Goal: Transaction & Acquisition: Download file/media

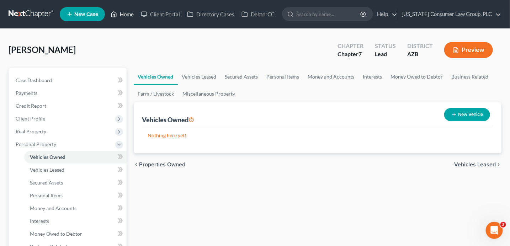
click at [126, 13] on link "Home" at bounding box center [122, 14] width 30 height 13
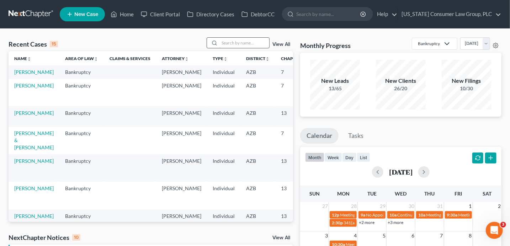
click at [254, 44] on input "search" at bounding box center [244, 43] width 50 height 10
type input "muntean"
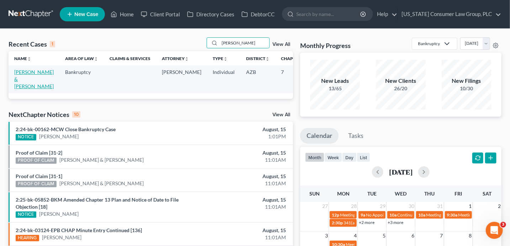
click at [17, 84] on link "[PERSON_NAME] & [PERSON_NAME]" at bounding box center [33, 79] width 39 height 20
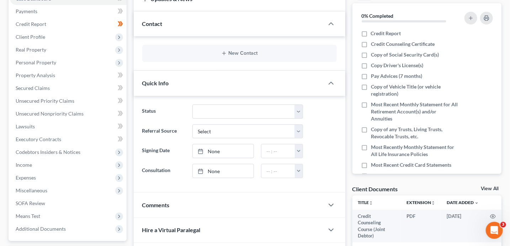
scroll to position [129, 0]
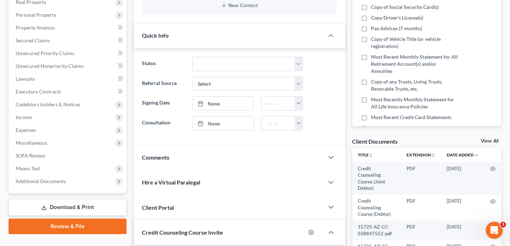
click at [490, 139] on link "View All" at bounding box center [490, 141] width 18 height 5
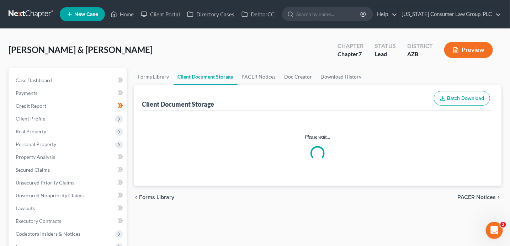
select select "14"
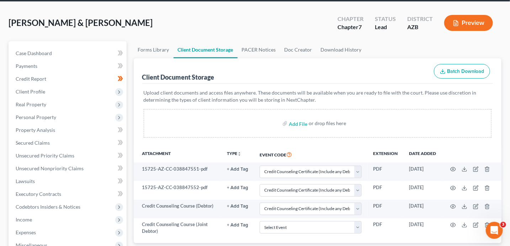
scroll to position [54, 0]
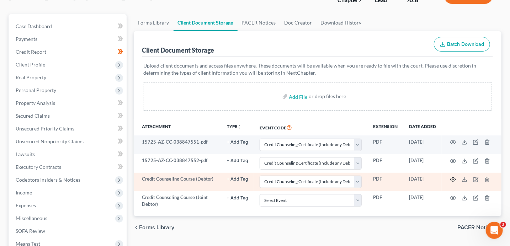
click at [453, 179] on circle "button" at bounding box center [452, 179] width 1 height 1
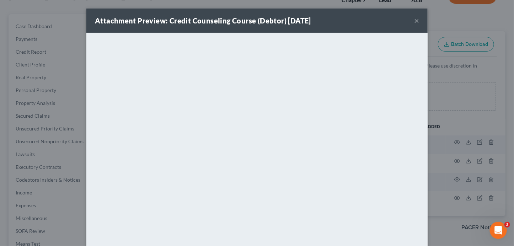
click at [417, 21] on button "×" at bounding box center [416, 20] width 5 height 9
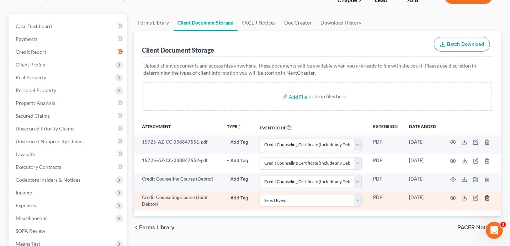
click at [487, 198] on icon "button" at bounding box center [487, 198] width 6 height 6
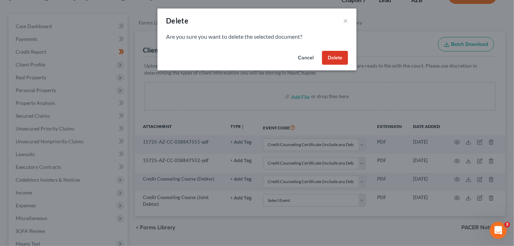
click at [344, 58] on button "Delete" at bounding box center [335, 58] width 26 height 14
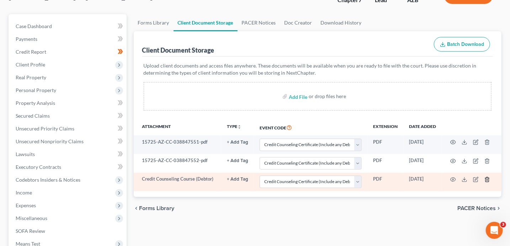
click at [488, 179] on icon "button" at bounding box center [487, 180] width 6 height 6
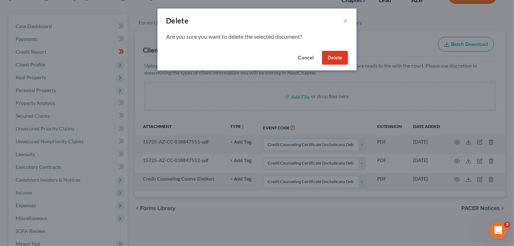
click at [336, 59] on button "Delete" at bounding box center [335, 58] width 26 height 14
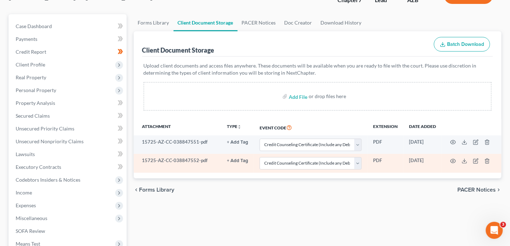
click at [491, 159] on td at bounding box center [472, 163] width 60 height 18
click at [490, 159] on icon "button" at bounding box center [487, 161] width 6 height 6
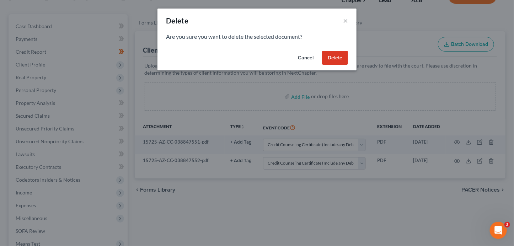
click at [345, 59] on button "Delete" at bounding box center [335, 58] width 26 height 14
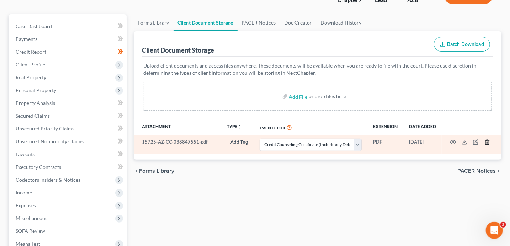
click at [488, 143] on icon "button" at bounding box center [487, 142] width 6 height 6
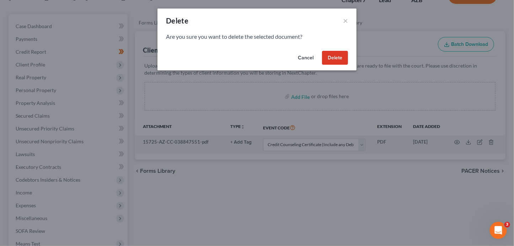
click at [334, 62] on button "Delete" at bounding box center [335, 58] width 26 height 14
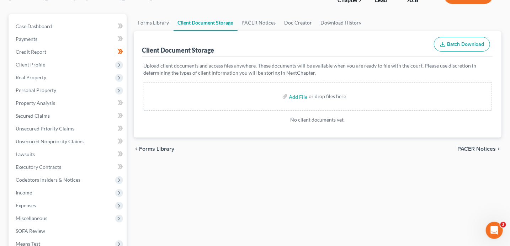
click at [314, 97] on div "or drop files here" at bounding box center [328, 96] width 38 height 7
click at [298, 94] on input "file" at bounding box center [297, 96] width 17 height 13
type input "C:\fakepath\Florin.pdf"
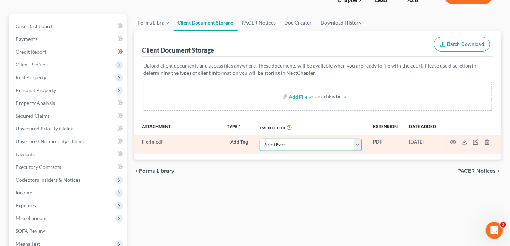
click at [290, 143] on select "Select Event AA Schedules and Statements (Formerly All Required) Amended Chapte…" at bounding box center [311, 145] width 102 height 12
select select "14"
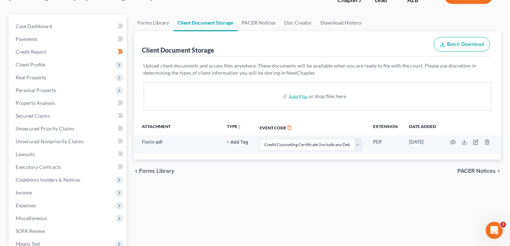
click at [321, 98] on div "or drop files here" at bounding box center [328, 96] width 38 height 7
click at [298, 95] on input "file" at bounding box center [297, 96] width 17 height 13
type input "C:\fakepath\Rodica.pdf"
select select "14"
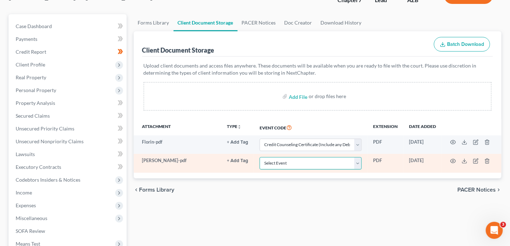
click at [280, 164] on select "Select Event AA Schedules and Statements (Formerly All Required) Amended Chapte…" at bounding box center [311, 163] width 102 height 12
select select "14"
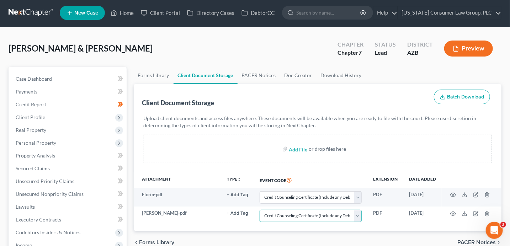
scroll to position [0, 0]
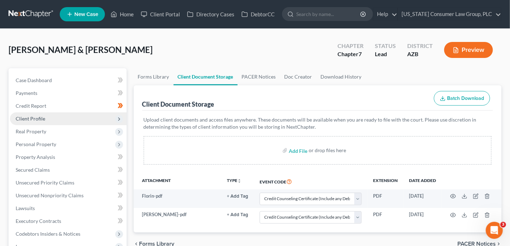
click at [32, 119] on span "Client Profile" at bounding box center [31, 119] width 30 height 6
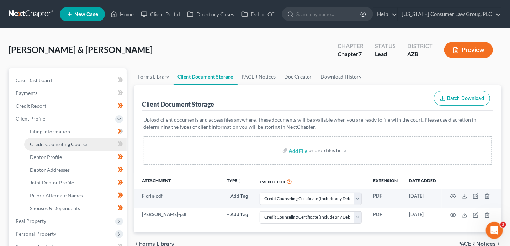
click at [42, 142] on span "Credit Counseling Course" at bounding box center [58, 144] width 57 height 6
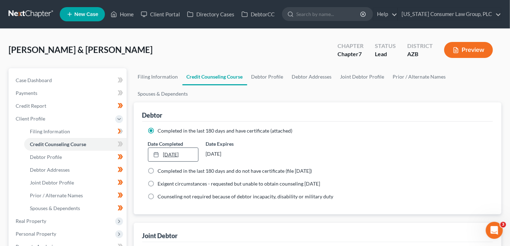
click at [186, 156] on link "8/15/2025" at bounding box center [173, 155] width 50 height 14
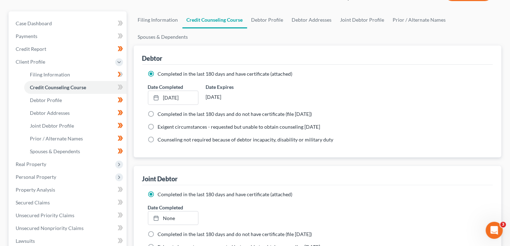
scroll to position [58, 0]
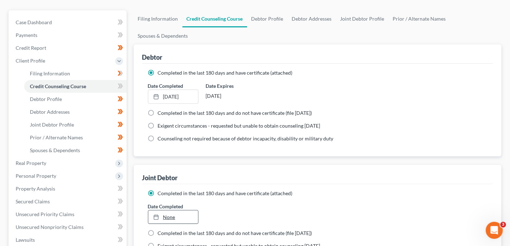
click at [171, 220] on link "None" at bounding box center [173, 218] width 50 height 14
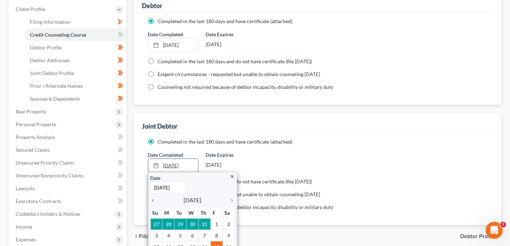
scroll to position [125, 0]
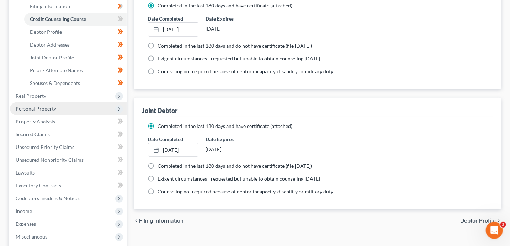
click at [43, 106] on span "Personal Property" at bounding box center [36, 109] width 41 height 6
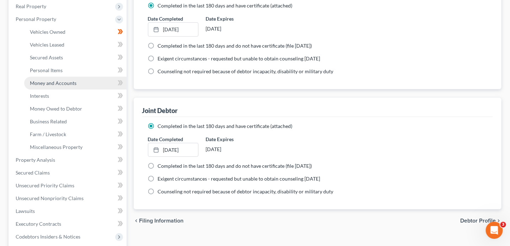
click at [52, 85] on span "Money and Accounts" at bounding box center [53, 83] width 47 height 6
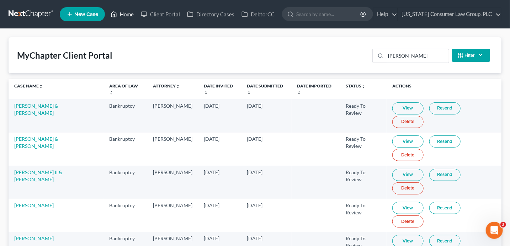
click at [129, 14] on link "Home" at bounding box center [122, 14] width 30 height 13
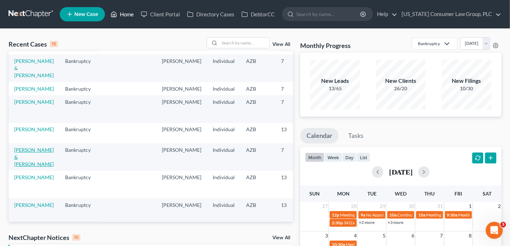
scroll to position [11, 0]
click at [24, 159] on link "[PERSON_NAME] & [PERSON_NAME]" at bounding box center [33, 157] width 39 height 20
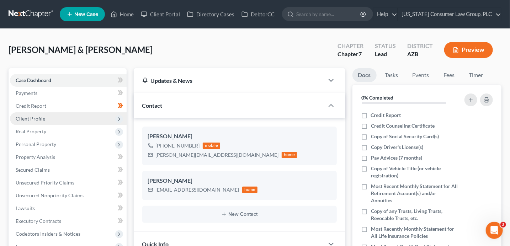
click at [33, 117] on span "Client Profile" at bounding box center [31, 119] width 30 height 6
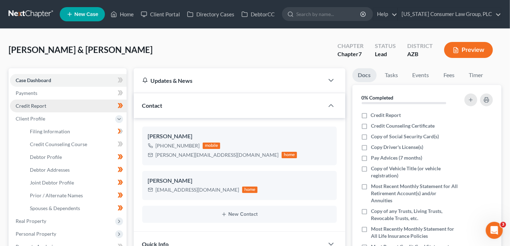
click at [33, 107] on span "Credit Report" at bounding box center [31, 106] width 31 height 6
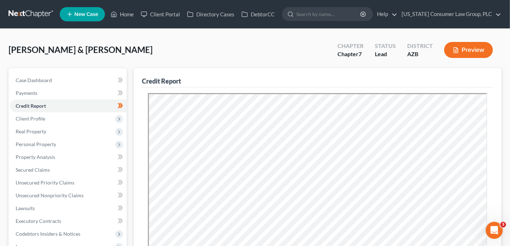
scroll to position [220, 0]
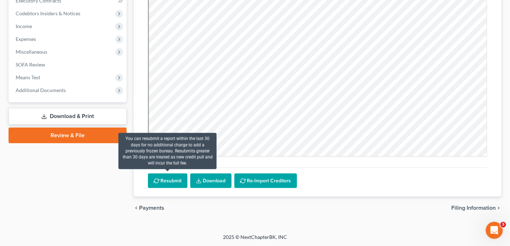
click at [179, 184] on button "Resubmit" at bounding box center [167, 181] width 39 height 15
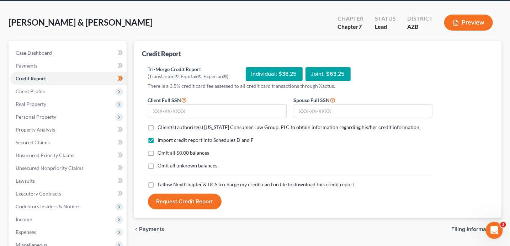
scroll to position [22, 0]
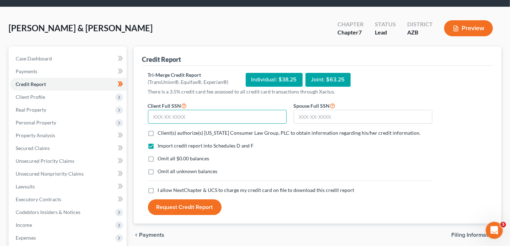
click at [252, 114] on input "text" at bounding box center [217, 117] width 139 height 14
type input "181-66-5291"
click at [346, 119] on input "text" at bounding box center [363, 117] width 139 height 14
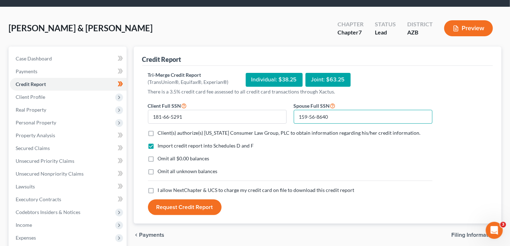
type input "159-56-8640"
click at [192, 133] on span "Client(s) authorize(s) [US_STATE] Consumer Law Group, PLC to obtain information…" at bounding box center [289, 133] width 263 height 6
click at [165, 133] on input "Client(s) authorize(s) [US_STATE] Consumer Law Group, PLC to obtain information…" at bounding box center [163, 131] width 5 height 5
checkbox input "true"
click at [180, 191] on span "I allow NextChapter & UCS to charge my credit card on file to download this cre…" at bounding box center [256, 190] width 197 height 6
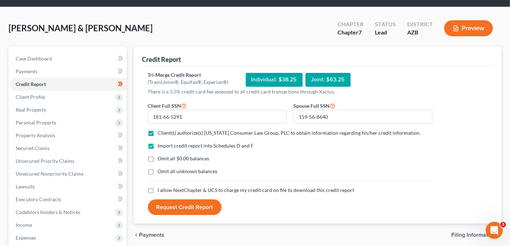
click at [165, 191] on input "I allow NextChapter & UCS to charge my credit card on file to download this cre…" at bounding box center [163, 189] width 5 height 5
checkbox input "true"
click at [179, 210] on button "Request Credit Report" at bounding box center [185, 207] width 74 height 16
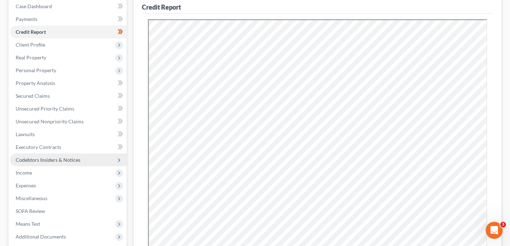
scroll to position [82, 0]
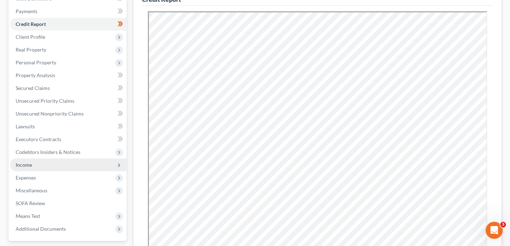
click at [27, 166] on span "Income" at bounding box center [24, 165] width 16 height 6
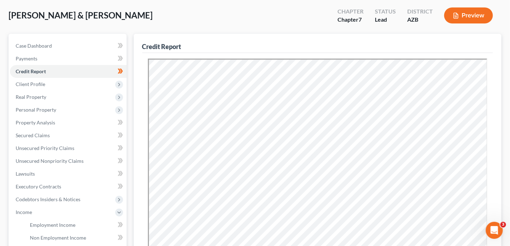
scroll to position [36, 0]
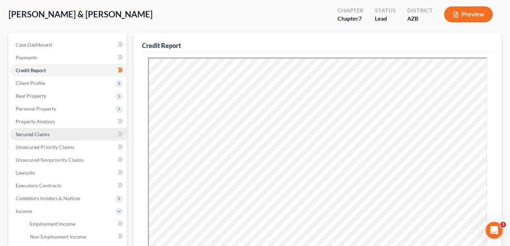
click at [39, 135] on span "Secured Claims" at bounding box center [33, 134] width 34 height 6
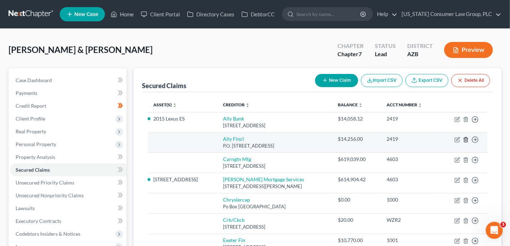
click at [466, 137] on icon "button" at bounding box center [466, 140] width 6 height 6
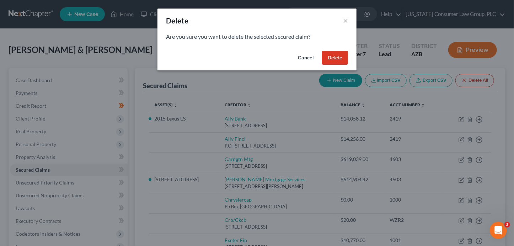
click at [340, 61] on button "Delete" at bounding box center [335, 58] width 26 height 14
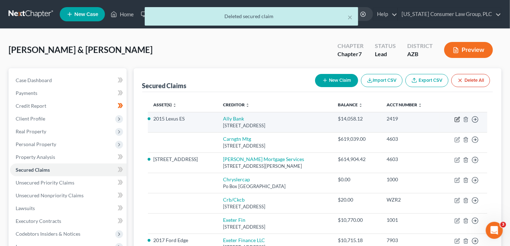
click at [456, 119] on icon "button" at bounding box center [457, 120] width 6 height 6
select select "35"
select select "2"
select select "1"
select select "0"
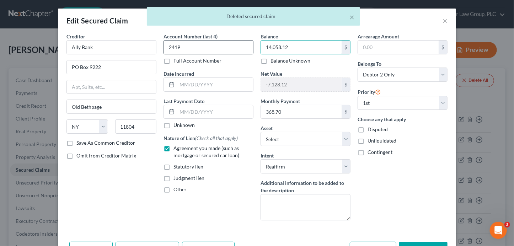
drag, startPoint x: 266, startPoint y: 45, endPoint x: 233, endPoint y: 40, distance: 33.4
click at [235, 43] on div "Creditor * Ally Bank PO Box 9222 [GEOGRAPHIC_DATA] [US_STATE][GEOGRAPHIC_DATA] …" at bounding box center [257, 129] width 388 height 193
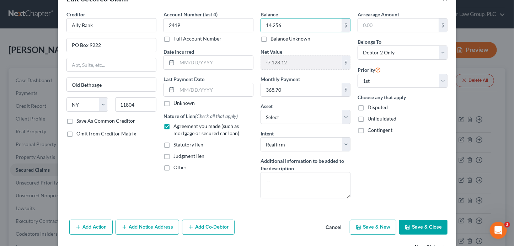
scroll to position [44, 0]
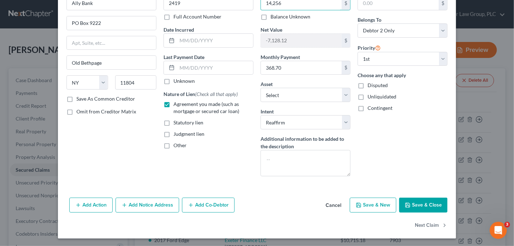
type input "14,256"
click at [421, 201] on button "Save & Close" at bounding box center [423, 205] width 48 height 15
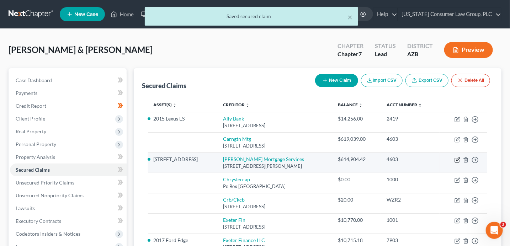
click at [458, 159] on icon "button" at bounding box center [457, 160] width 6 height 6
select select "4"
select select "2"
select select "0"
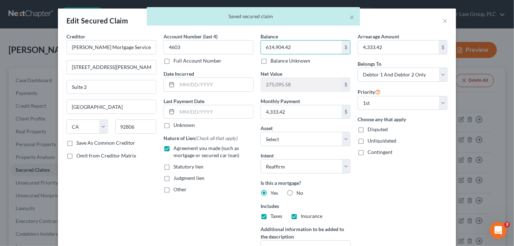
drag, startPoint x: 298, startPoint y: 48, endPoint x: 326, endPoint y: 62, distance: 31.3
click at [326, 62] on div "614,904.42 $ Balance Unknown" at bounding box center [306, 52] width 90 height 24
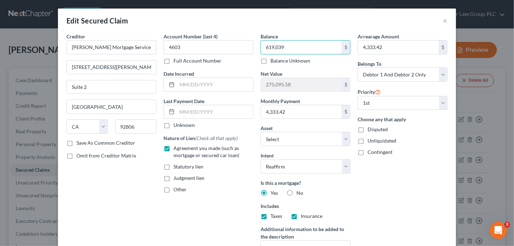
scroll to position [91, 0]
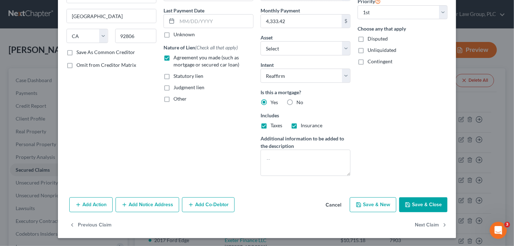
type input "619,039"
click at [407, 200] on button "Save & Close" at bounding box center [423, 204] width 48 height 15
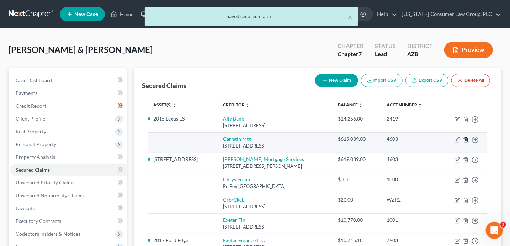
click at [465, 138] on icon "button" at bounding box center [465, 139] width 3 height 5
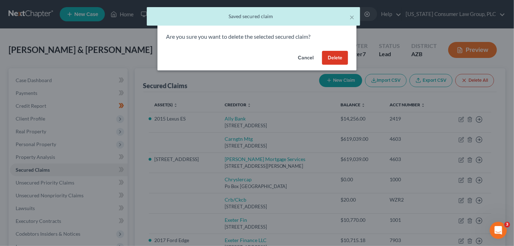
click at [336, 52] on button "Delete" at bounding box center [335, 58] width 26 height 14
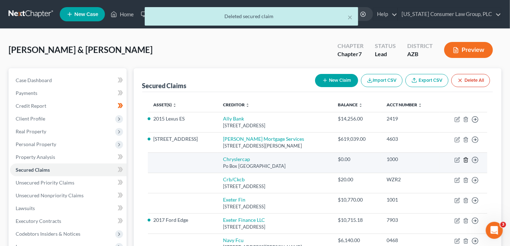
click at [467, 159] on polyline "button" at bounding box center [466, 159] width 4 height 0
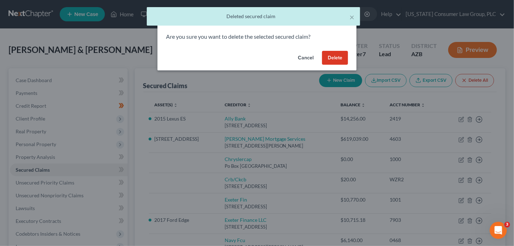
click at [342, 53] on button "Delete" at bounding box center [335, 58] width 26 height 14
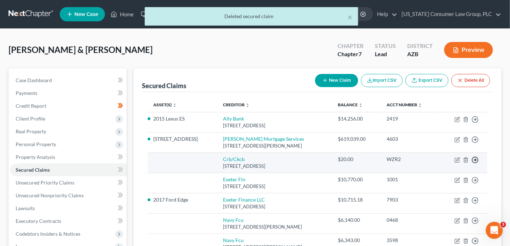
click at [475, 119] on line "button" at bounding box center [475, 119] width 2 height 0
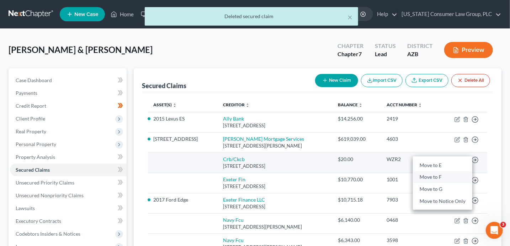
click at [431, 177] on link "Move to F" at bounding box center [442, 177] width 59 height 12
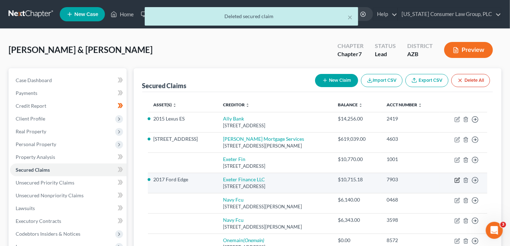
click at [456, 179] on icon "button" at bounding box center [457, 180] width 6 height 6
select select "45"
select select "2"
select select "3"
select select "0"
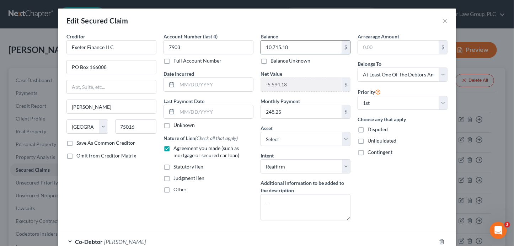
click at [314, 50] on input "10,715.18" at bounding box center [301, 48] width 81 height 14
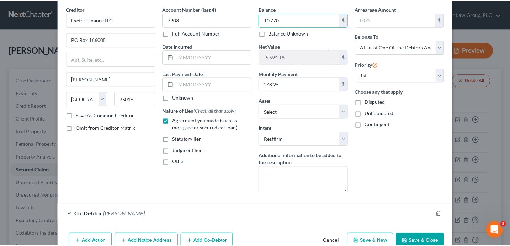
scroll to position [64, 0]
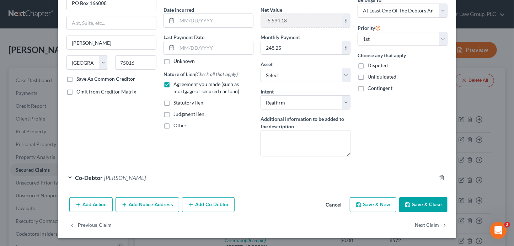
type input "10,770"
click at [409, 200] on button "Save & Close" at bounding box center [423, 204] width 48 height 15
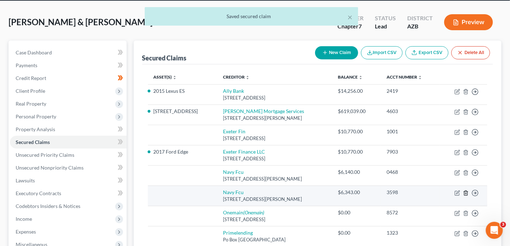
scroll to position [37, 0]
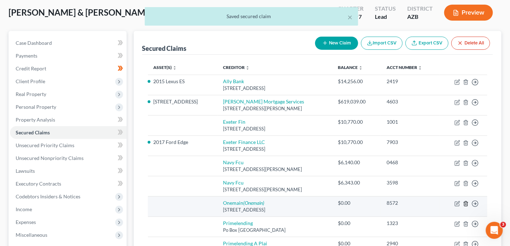
click at [466, 204] on icon "button" at bounding box center [466, 204] width 6 height 6
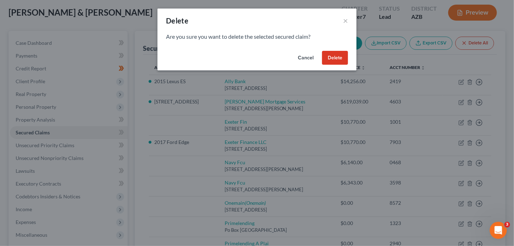
click at [337, 61] on button "Delete" at bounding box center [335, 58] width 26 height 14
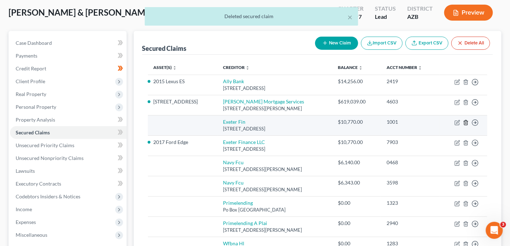
click at [465, 122] on icon "button" at bounding box center [466, 123] width 6 height 6
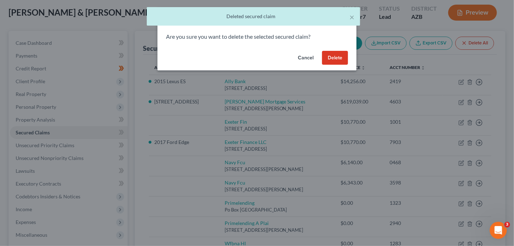
click at [337, 58] on button "Delete" at bounding box center [335, 58] width 26 height 14
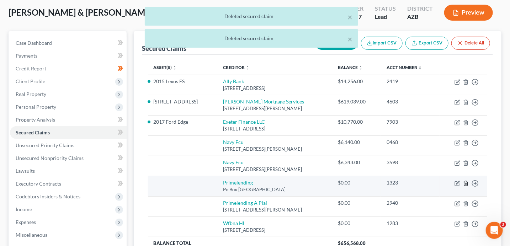
click at [466, 183] on line "button" at bounding box center [466, 183] width 0 height 1
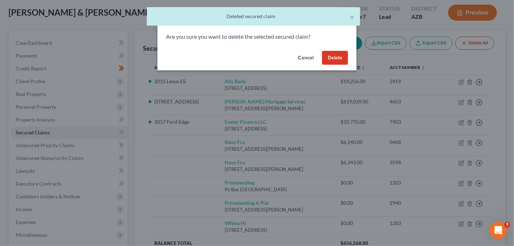
click at [342, 56] on button "Delete" at bounding box center [335, 58] width 26 height 14
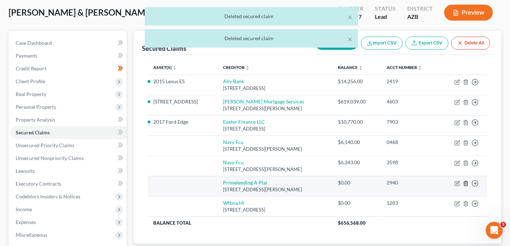
click at [465, 183] on icon "button" at bounding box center [466, 184] width 6 height 6
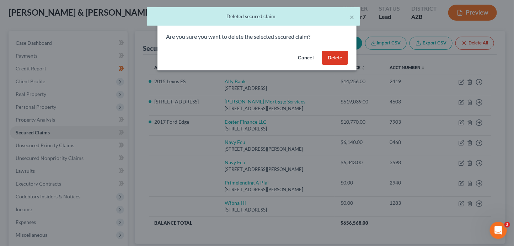
click at [335, 55] on button "Delete" at bounding box center [335, 58] width 26 height 14
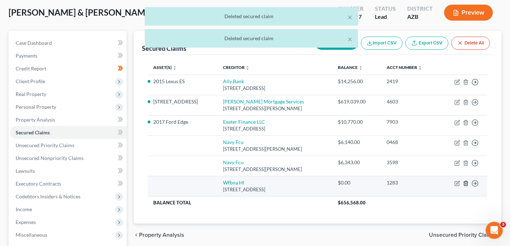
click at [466, 184] on icon "button" at bounding box center [466, 184] width 6 height 6
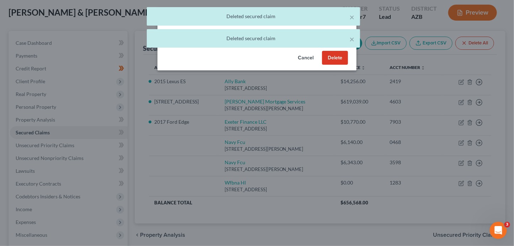
click at [341, 54] on button "Delete" at bounding box center [335, 58] width 26 height 14
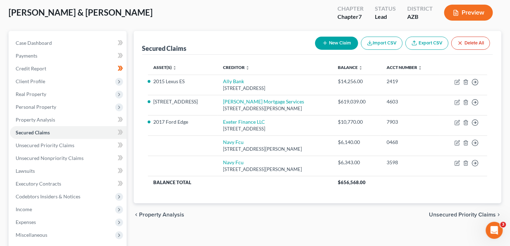
click at [445, 213] on span "Unsecured Priority Claims" at bounding box center [462, 215] width 67 height 6
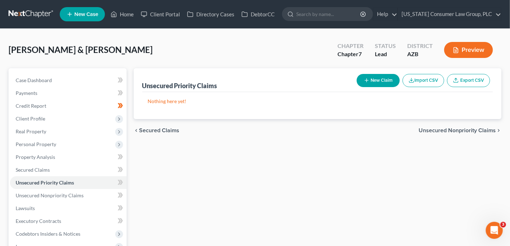
click at [441, 129] on span "Unsecured Nonpriority Claims" at bounding box center [457, 131] width 77 height 6
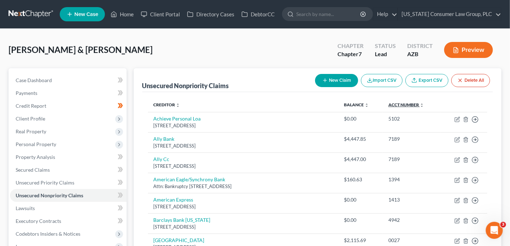
click at [394, 105] on link "Acct Number expand_more expand_less unfold_more" at bounding box center [406, 104] width 36 height 5
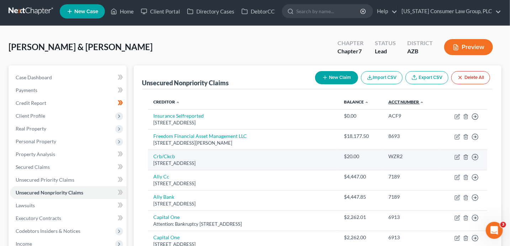
scroll to position [3, 0]
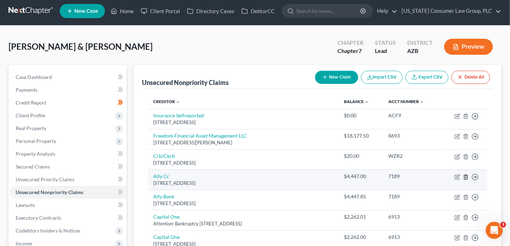
click at [465, 175] on icon "button" at bounding box center [465, 177] width 3 height 5
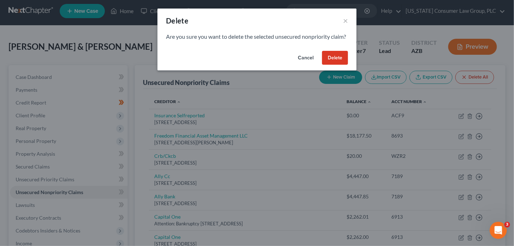
click at [334, 65] on button "Delete" at bounding box center [335, 58] width 26 height 14
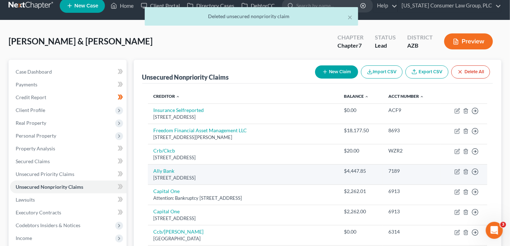
scroll to position [16, 0]
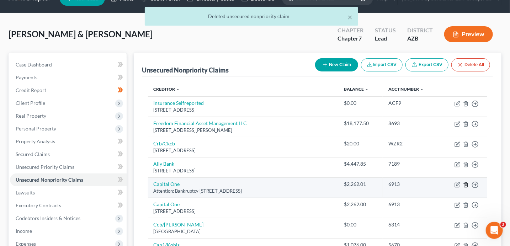
click at [464, 184] on icon "button" at bounding box center [466, 185] width 6 height 6
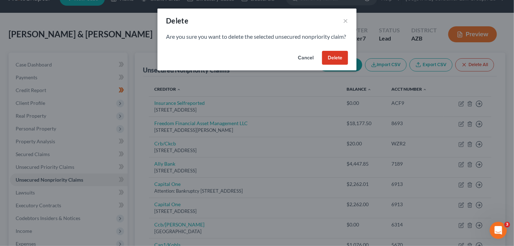
click at [334, 65] on button "Delete" at bounding box center [335, 58] width 26 height 14
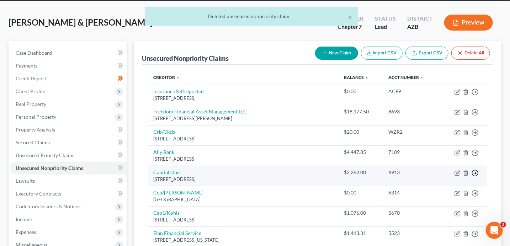
scroll to position [28, 0]
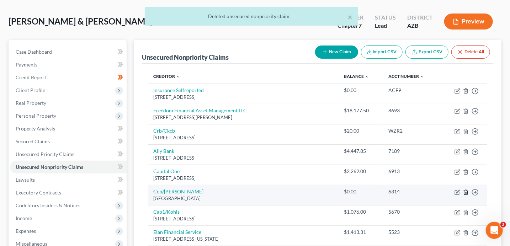
click at [467, 191] on icon "button" at bounding box center [466, 193] width 6 height 6
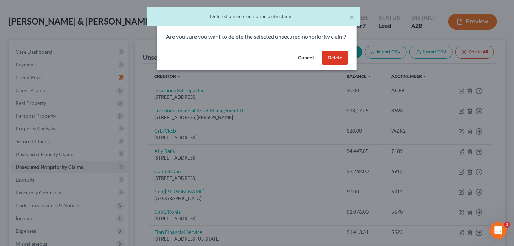
click at [341, 64] on button "Delete" at bounding box center [335, 58] width 26 height 14
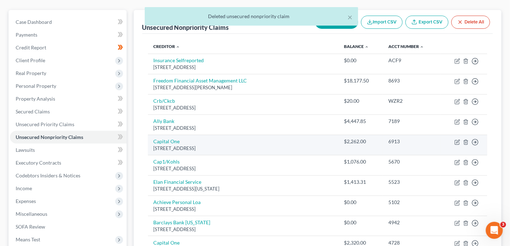
scroll to position [60, 0]
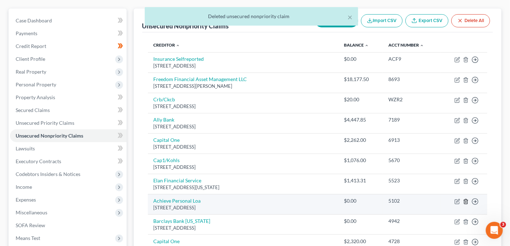
click at [466, 201] on icon "button" at bounding box center [466, 202] width 6 height 6
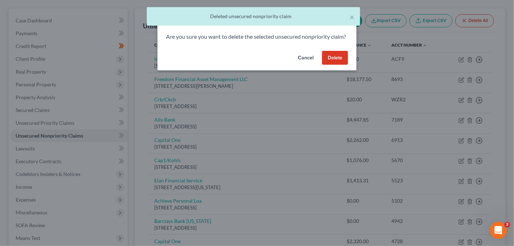
click at [338, 64] on button "Delete" at bounding box center [335, 58] width 26 height 14
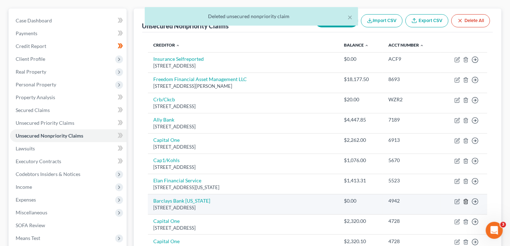
click at [467, 199] on icon "button" at bounding box center [466, 202] width 6 height 6
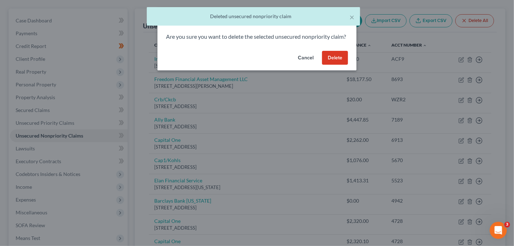
click at [339, 65] on button "Delete" at bounding box center [335, 58] width 26 height 14
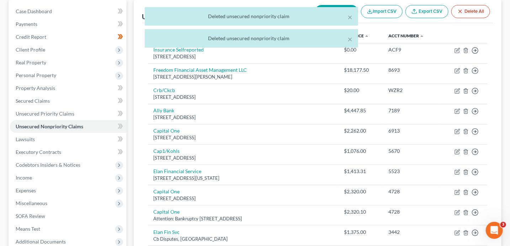
scroll to position [74, 0]
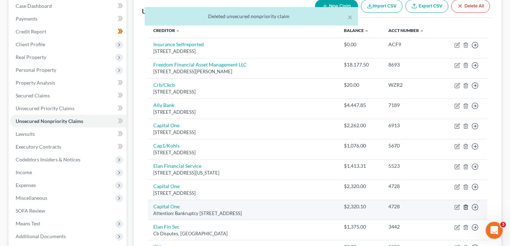
click at [464, 207] on icon "button" at bounding box center [466, 207] width 6 height 6
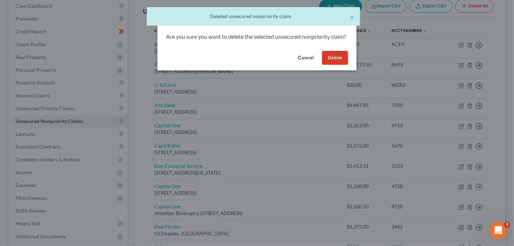
click at [335, 65] on button "Delete" at bounding box center [335, 58] width 26 height 14
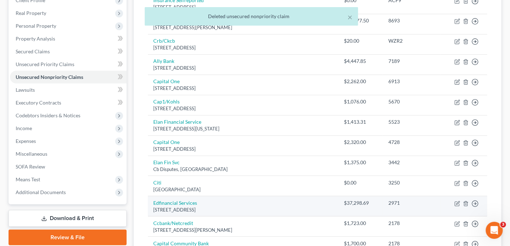
scroll to position [127, 0]
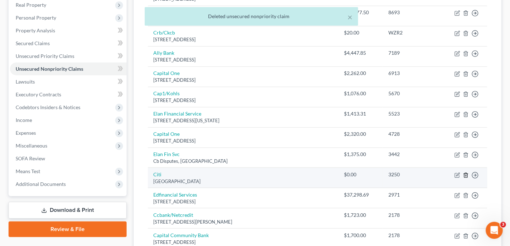
click at [463, 174] on icon "button" at bounding box center [466, 175] width 6 height 6
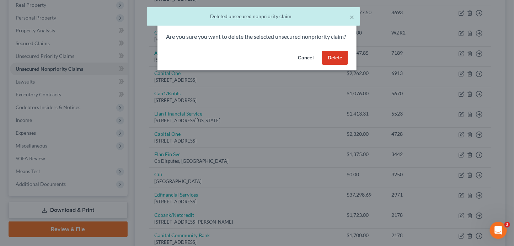
click at [332, 60] on button "Delete" at bounding box center [335, 58] width 26 height 14
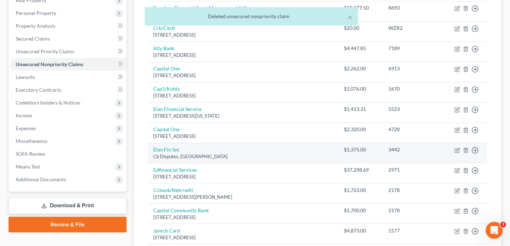
scroll to position [134, 0]
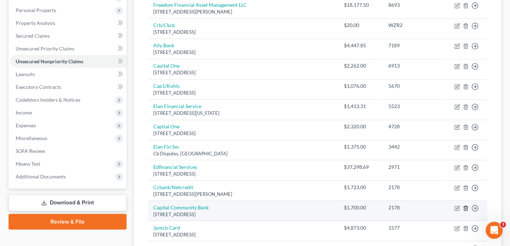
click at [467, 207] on icon "button" at bounding box center [466, 209] width 6 height 6
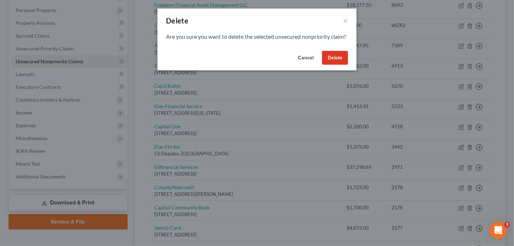
click at [332, 65] on button "Delete" at bounding box center [335, 58] width 26 height 14
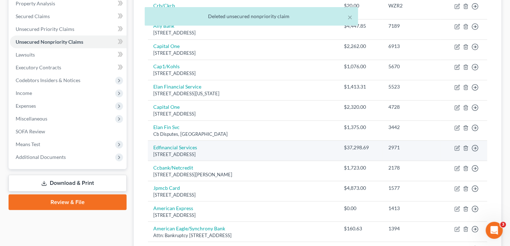
scroll to position [163, 0]
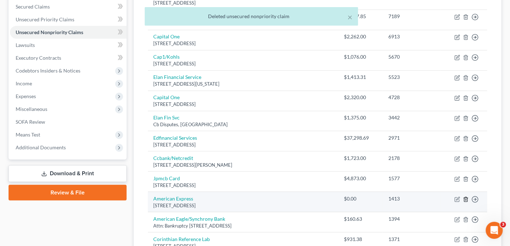
click at [465, 198] on icon "button" at bounding box center [466, 200] width 6 height 6
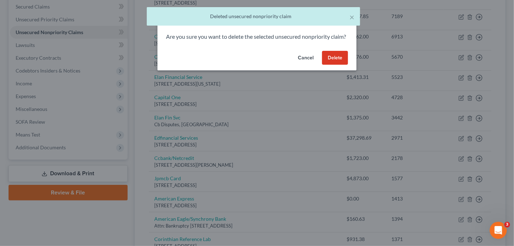
click at [337, 65] on button "Delete" at bounding box center [335, 58] width 26 height 14
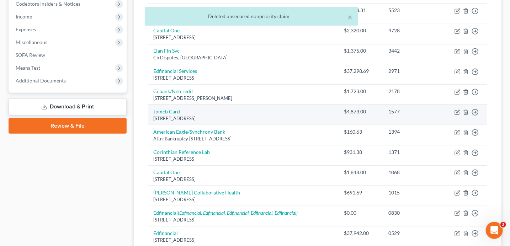
scroll to position [255, 0]
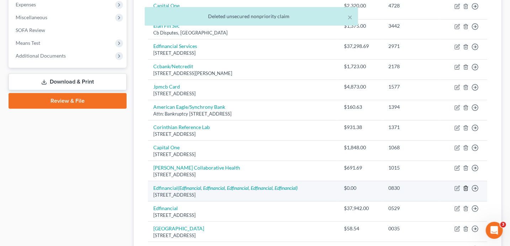
click at [465, 188] on line "button" at bounding box center [465, 188] width 0 height 1
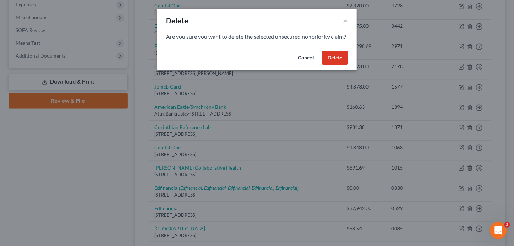
click at [334, 62] on button "Delete" at bounding box center [335, 58] width 26 height 14
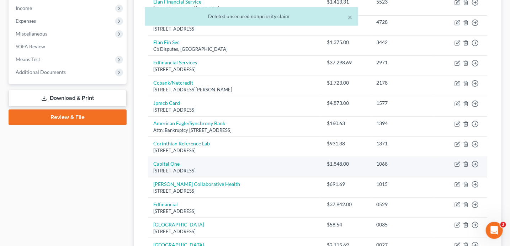
scroll to position [239, 0]
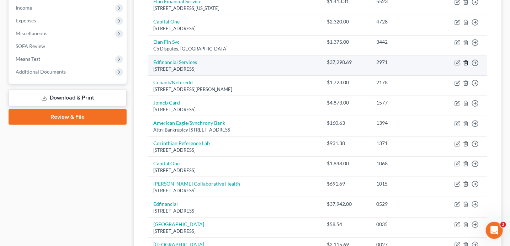
click at [466, 63] on line "button" at bounding box center [466, 63] width 0 height 1
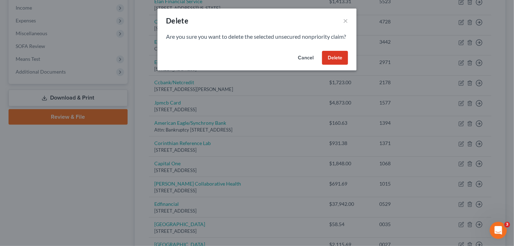
click at [339, 65] on button "Delete" at bounding box center [335, 58] width 26 height 14
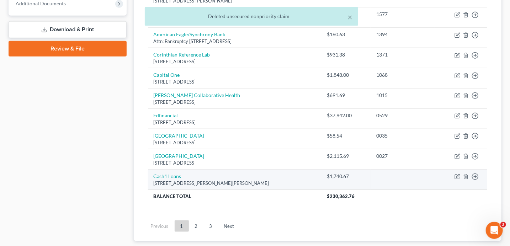
scroll to position [315, 0]
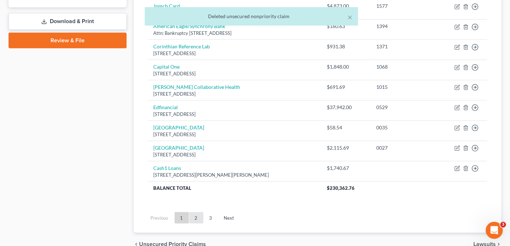
click at [198, 216] on link "2" at bounding box center [196, 217] width 14 height 11
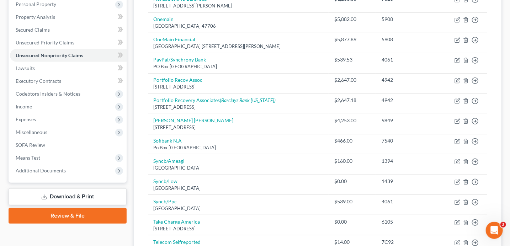
scroll to position [31, 0]
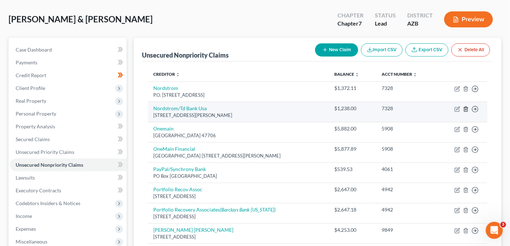
click at [466, 110] on icon "button" at bounding box center [466, 109] width 6 height 6
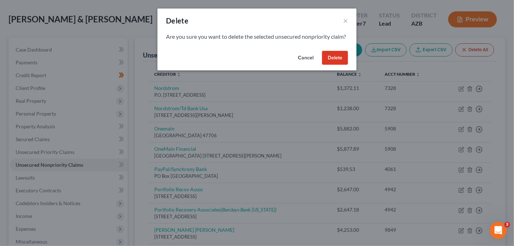
click at [332, 65] on button "Delete" at bounding box center [335, 58] width 26 height 14
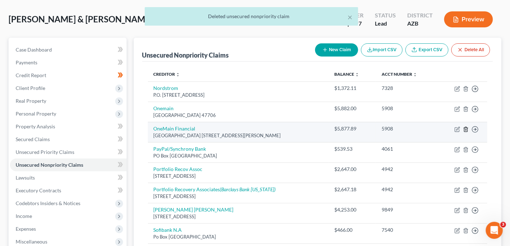
click at [466, 129] on icon "button" at bounding box center [466, 130] width 6 height 6
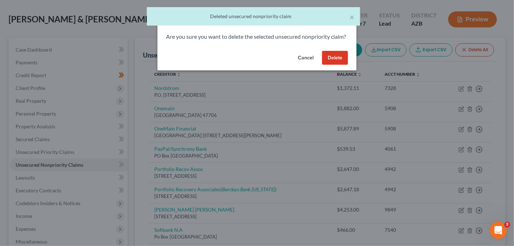
click at [338, 65] on button "Delete" at bounding box center [335, 58] width 26 height 14
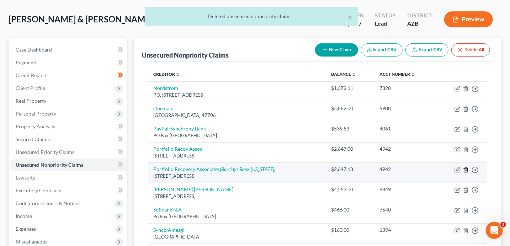
click at [466, 170] on icon "button" at bounding box center [466, 170] width 6 height 6
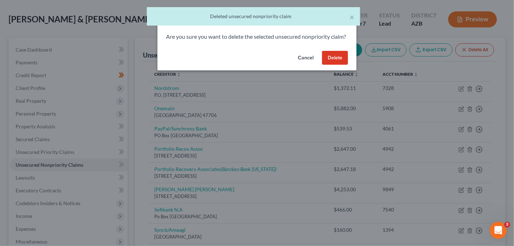
click at [312, 65] on button "Cancel" at bounding box center [305, 58] width 27 height 14
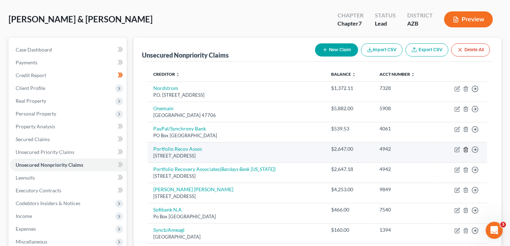
click at [466, 149] on line "button" at bounding box center [466, 149] width 0 height 1
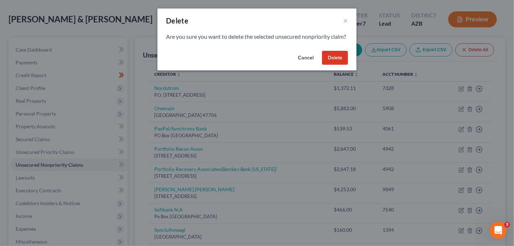
click at [343, 65] on button "Delete" at bounding box center [335, 58] width 26 height 14
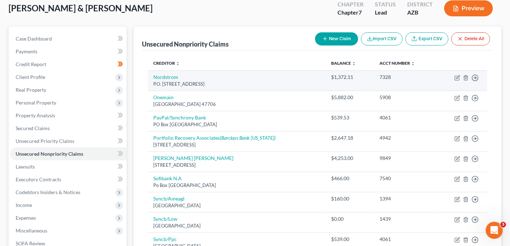
scroll to position [0, 0]
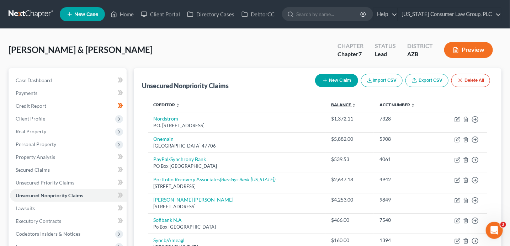
click at [336, 102] on link "Balance expand_more expand_less unfold_more" at bounding box center [343, 104] width 25 height 5
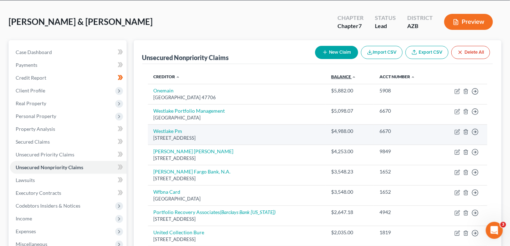
scroll to position [29, 0]
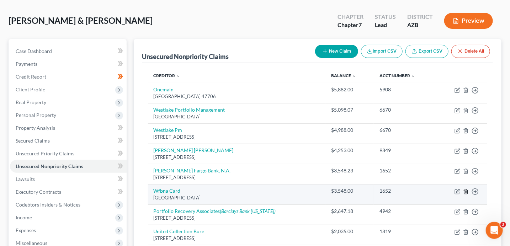
click at [464, 191] on icon "button" at bounding box center [466, 192] width 6 height 6
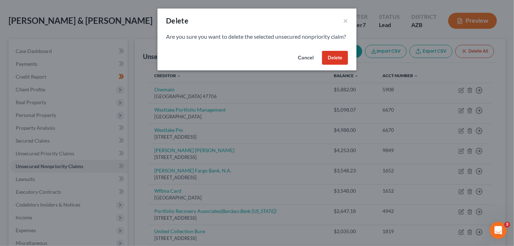
click at [336, 65] on button "Delete" at bounding box center [335, 58] width 26 height 14
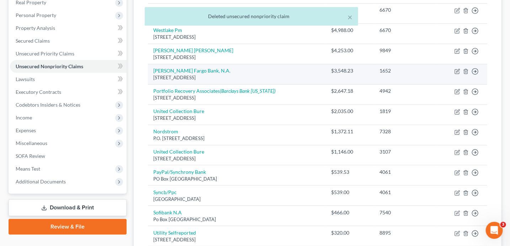
scroll to position [135, 0]
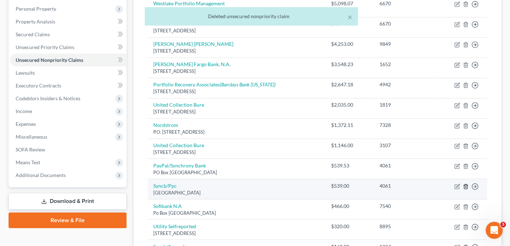
click at [465, 186] on line "button" at bounding box center [465, 186] width 0 height 1
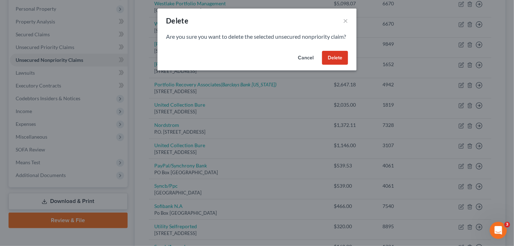
click at [336, 64] on button "Delete" at bounding box center [335, 58] width 26 height 14
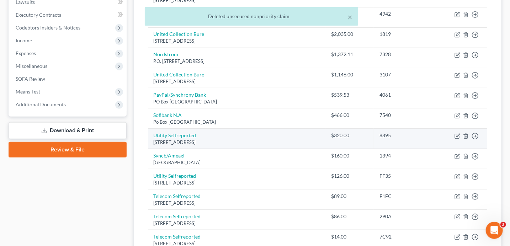
scroll to position [201, 0]
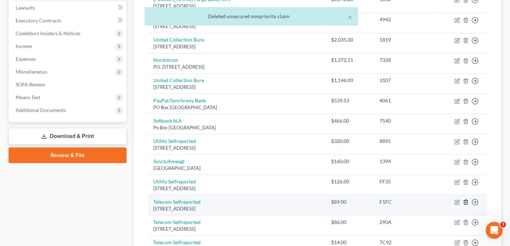
click at [467, 201] on icon "button" at bounding box center [466, 202] width 6 height 6
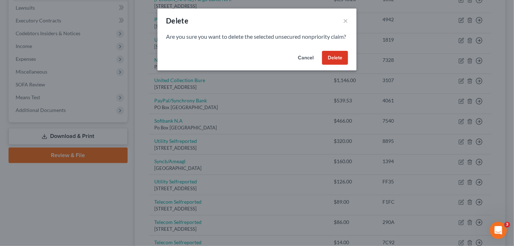
click at [342, 65] on button "Delete" at bounding box center [335, 58] width 26 height 14
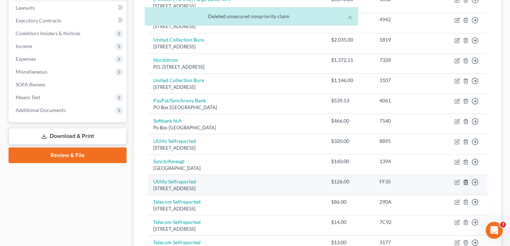
click at [468, 180] on icon "button" at bounding box center [466, 183] width 6 height 6
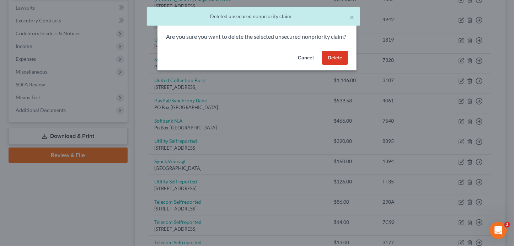
click at [342, 63] on button "Delete" at bounding box center [335, 58] width 26 height 14
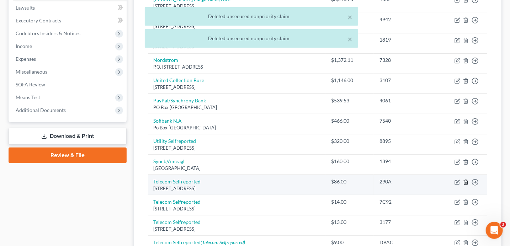
click at [465, 181] on icon "button" at bounding box center [466, 183] width 6 height 6
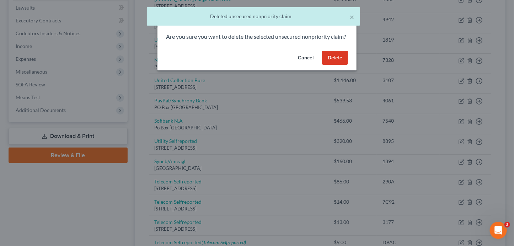
click at [331, 65] on button "Delete" at bounding box center [335, 58] width 26 height 14
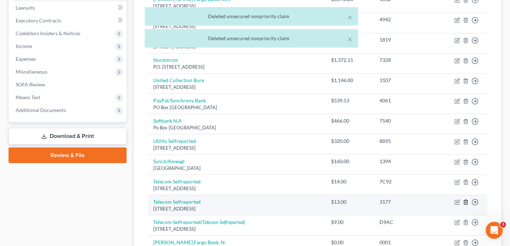
click at [464, 202] on icon "button" at bounding box center [466, 202] width 6 height 6
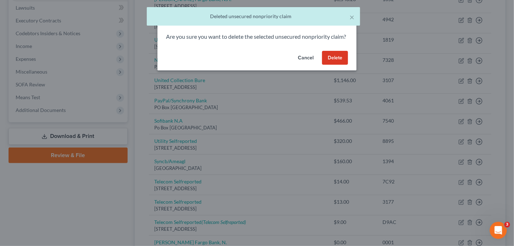
click at [334, 65] on button "Delete" at bounding box center [335, 58] width 26 height 14
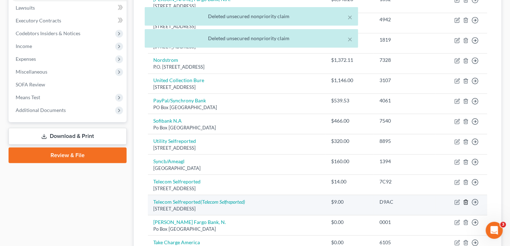
click at [467, 202] on icon "button" at bounding box center [466, 202] width 6 height 6
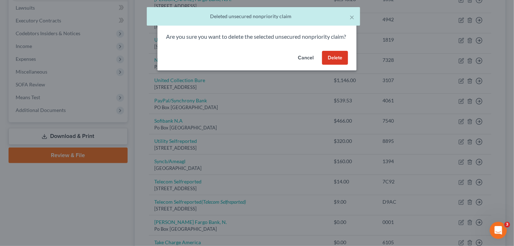
click at [342, 65] on button "Delete" at bounding box center [335, 58] width 26 height 14
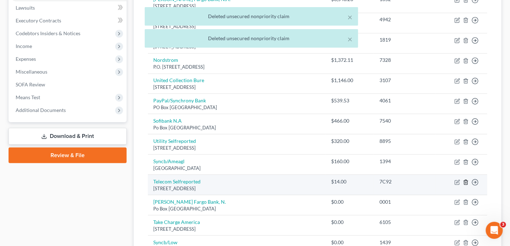
drag, startPoint x: 464, startPoint y: 181, endPoint x: 461, endPoint y: 179, distance: 4.1
click at [464, 181] on icon "button" at bounding box center [466, 183] width 6 height 6
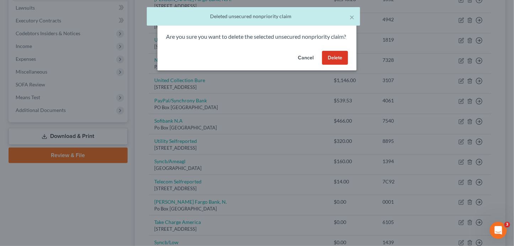
click at [336, 65] on button "Delete" at bounding box center [335, 58] width 26 height 14
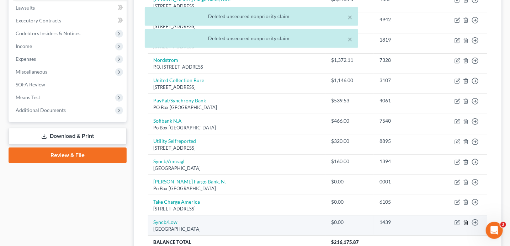
click at [466, 222] on icon "button" at bounding box center [466, 223] width 6 height 6
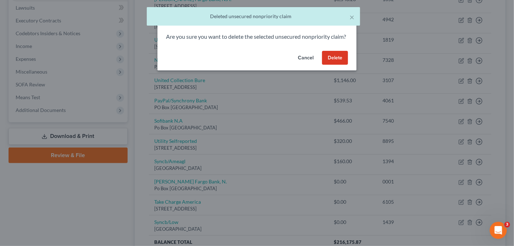
click at [336, 65] on button "Delete" at bounding box center [335, 58] width 26 height 14
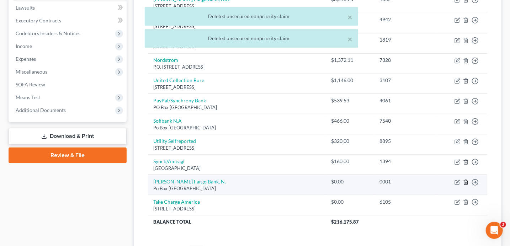
click at [464, 180] on icon "button" at bounding box center [466, 183] width 6 height 6
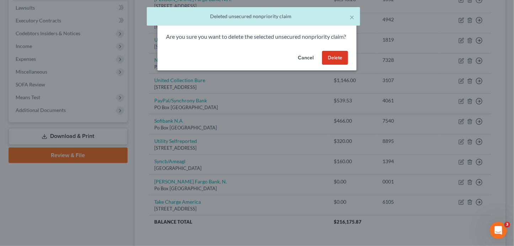
click at [345, 65] on button "Delete" at bounding box center [335, 58] width 26 height 14
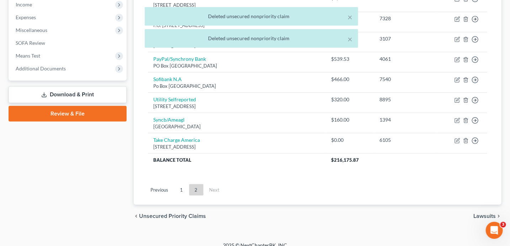
scroll to position [249, 0]
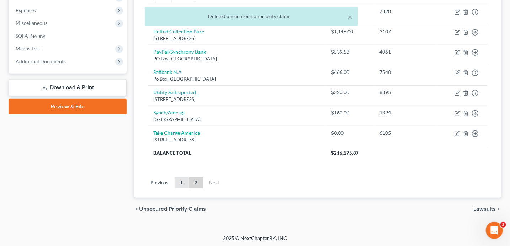
click at [179, 183] on link "1" at bounding box center [182, 182] width 14 height 11
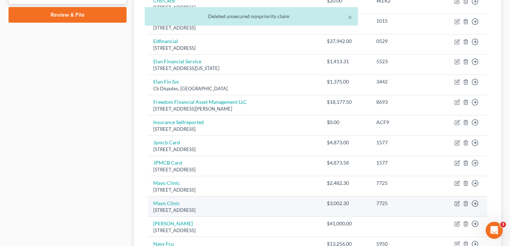
scroll to position [536, 0]
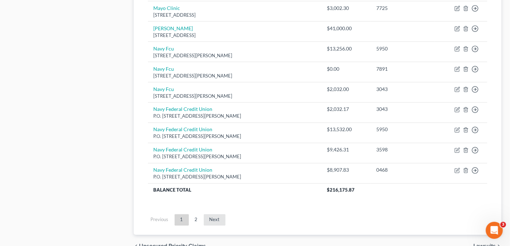
click at [222, 217] on link "Next" at bounding box center [215, 219] width 22 height 11
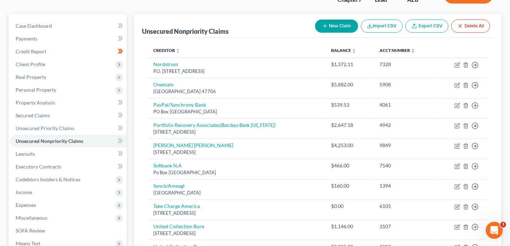
scroll to position [58, 0]
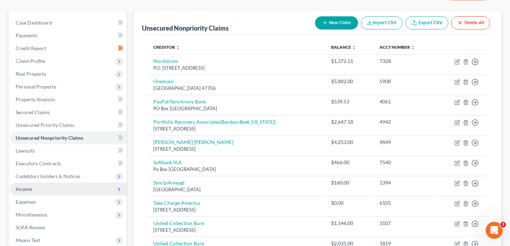
click at [27, 189] on span "Income" at bounding box center [24, 189] width 16 height 6
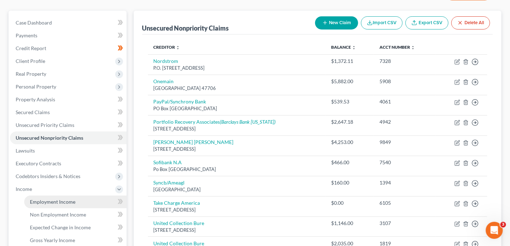
click at [34, 199] on span "Employment Income" at bounding box center [53, 202] width 46 height 6
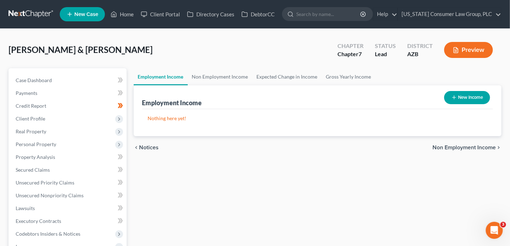
click at [469, 96] on button "New Income" at bounding box center [467, 97] width 46 height 13
select select "0"
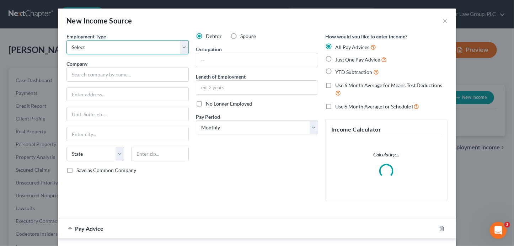
click at [131, 46] on select "Select Full or [DEMOGRAPHIC_DATA] Employment Self Employment" at bounding box center [127, 47] width 122 height 14
select select "1"
click at [78, 73] on input "text" at bounding box center [127, 75] width 122 height 14
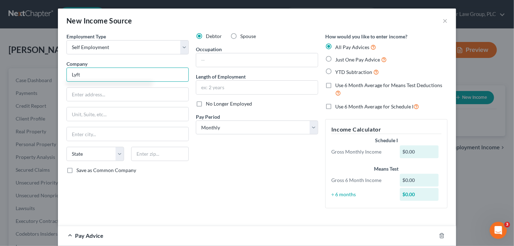
type input "Lyft"
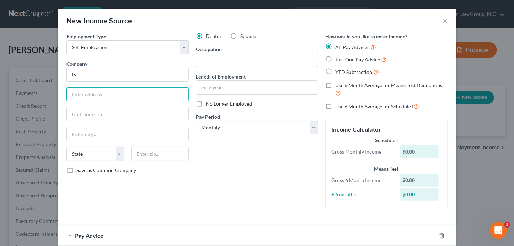
drag, startPoint x: 207, startPoint y: 63, endPoint x: 205, endPoint y: 52, distance: 11.2
click at [207, 60] on input "text" at bounding box center [257, 60] width 122 height 14
type input "Driver"
drag, startPoint x: 208, startPoint y: 194, endPoint x: 221, endPoint y: 169, distance: 27.7
click at [208, 192] on div "Debtor Spouse Occupation Driver Length of Employment No Longer Employed Pay Per…" at bounding box center [256, 123] width 129 height 181
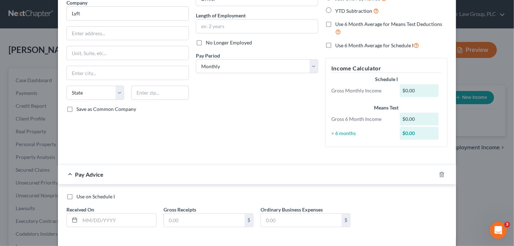
scroll to position [66, 0]
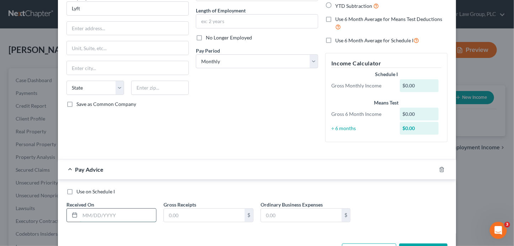
click at [119, 212] on input "text" at bounding box center [118, 216] width 76 height 14
type input "[DATE]"
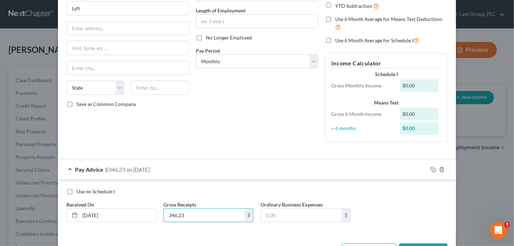
scroll to position [92, 0]
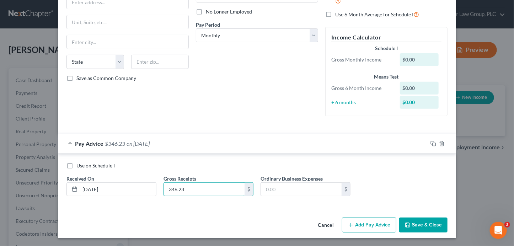
type input "346.23"
click at [385, 229] on button "Add Pay Advice" at bounding box center [369, 225] width 54 height 15
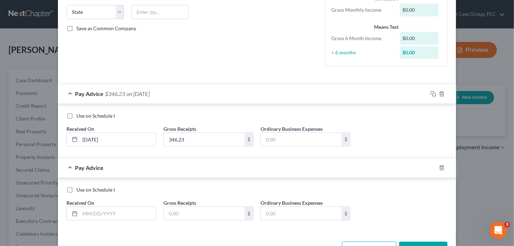
scroll to position [164, 0]
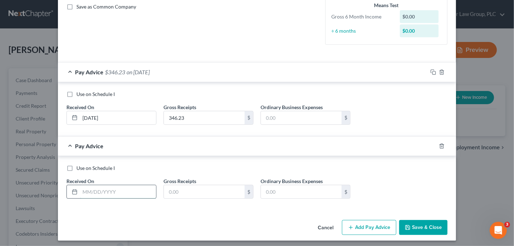
click at [104, 194] on input "text" at bounding box center [118, 192] width 76 height 14
type input "[DATE]"
type input "196.29"
click at [351, 226] on icon "button" at bounding box center [351, 228] width 6 height 6
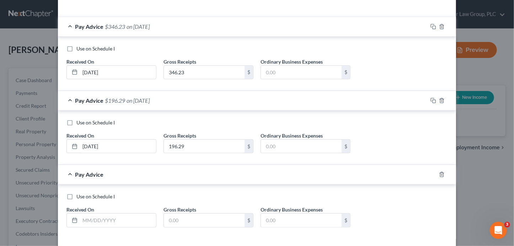
scroll to position [229, 0]
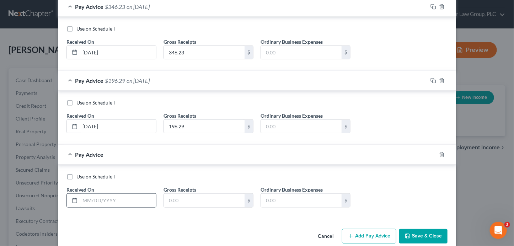
click at [113, 199] on input "text" at bounding box center [118, 201] width 76 height 14
type input "[DATE]"
type input "646.50"
click at [356, 236] on button "Add Pay Advice" at bounding box center [369, 236] width 54 height 15
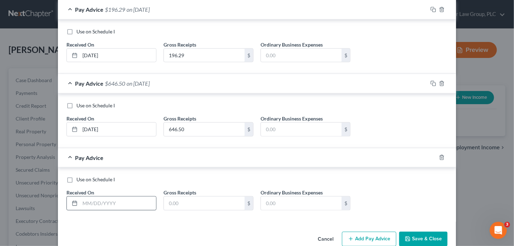
scroll to position [302, 0]
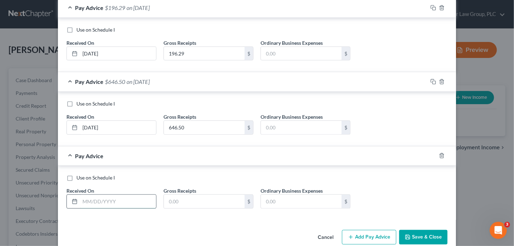
click at [119, 198] on input "text" at bounding box center [118, 202] width 76 height 14
type input "[DATE]"
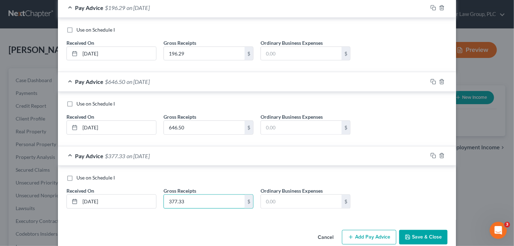
type input "377.33"
click at [369, 230] on button "Add Pay Advice" at bounding box center [369, 237] width 54 height 15
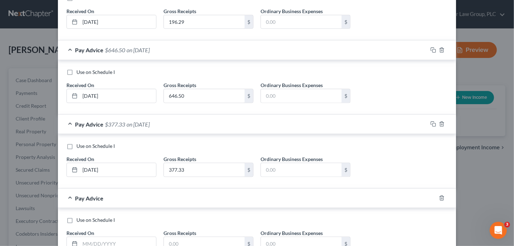
scroll to position [387, 0]
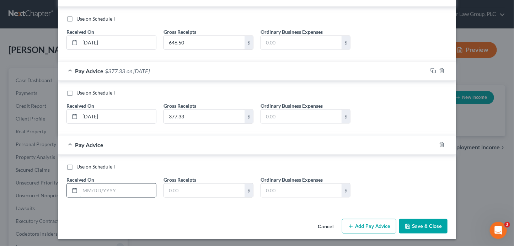
click at [114, 186] on input "text" at bounding box center [118, 191] width 76 height 14
type input "[DATE]"
type input "233.13"
click at [360, 221] on button "Add Pay Advice" at bounding box center [369, 226] width 54 height 15
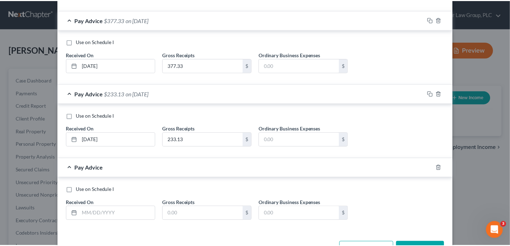
scroll to position [461, 0]
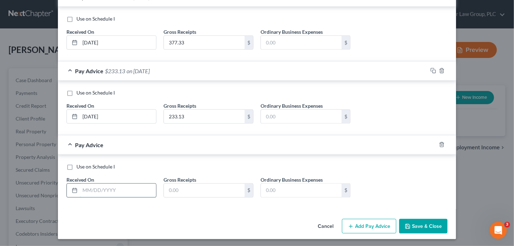
click at [90, 188] on input "text" at bounding box center [118, 191] width 76 height 14
type input "[DATE]"
drag, startPoint x: 200, startPoint y: 191, endPoint x: 197, endPoint y: 187, distance: 5.0
click at [199, 190] on input "text" at bounding box center [204, 191] width 81 height 14
type input "308.37"
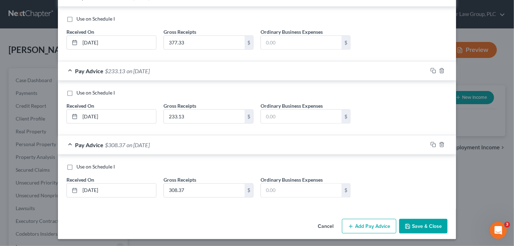
click at [408, 224] on icon "button" at bounding box center [408, 227] width 6 height 6
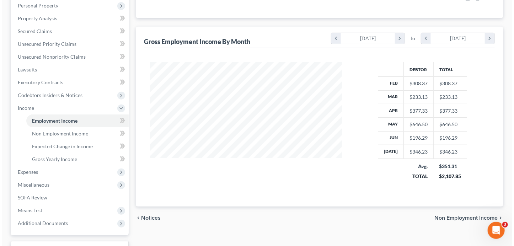
scroll to position [26, 0]
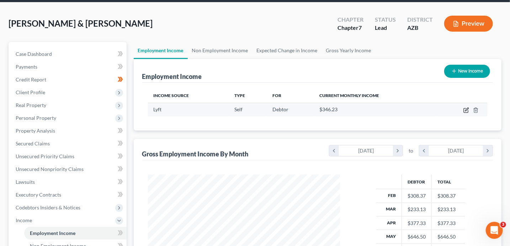
click at [467, 111] on icon "button" at bounding box center [466, 110] width 6 height 6
select select "1"
select select "0"
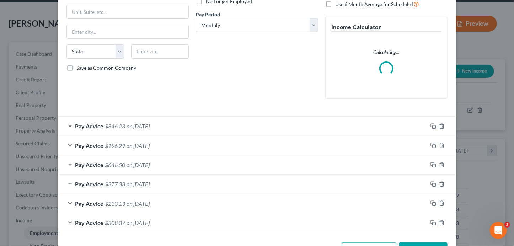
scroll to position [111, 0]
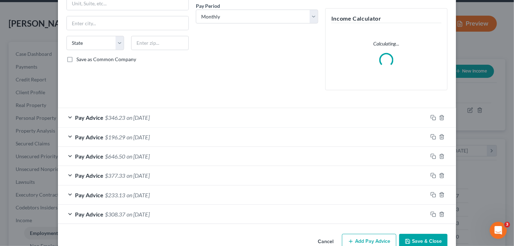
click at [185, 154] on div "Pay Advice $646.50 on [DATE]" at bounding box center [243, 156] width 370 height 19
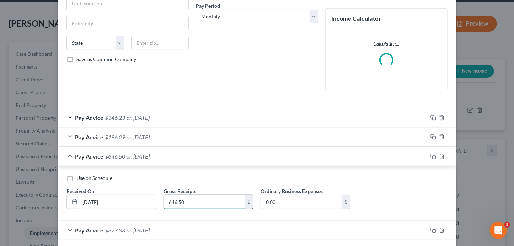
click at [196, 202] on input "646.50" at bounding box center [204, 202] width 81 height 14
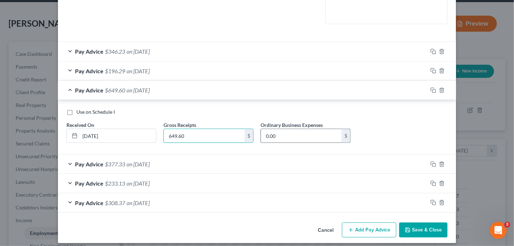
scroll to position [182, 0]
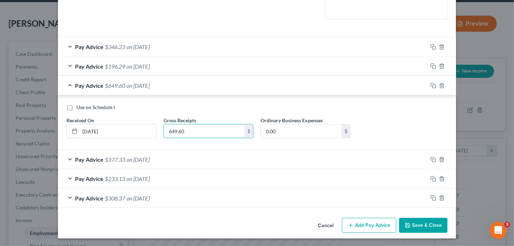
type input "649.60"
drag, startPoint x: 169, startPoint y: 179, endPoint x: 158, endPoint y: 182, distance: 11.4
click at [169, 179] on div "Pay Advice $233.13 on [DATE]" at bounding box center [243, 178] width 370 height 19
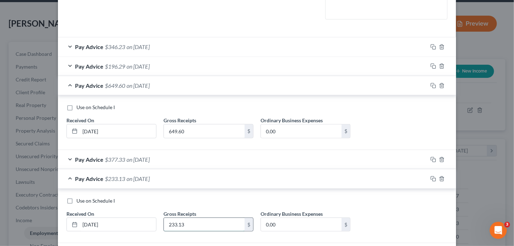
click at [183, 226] on input "233.13" at bounding box center [204, 225] width 81 height 14
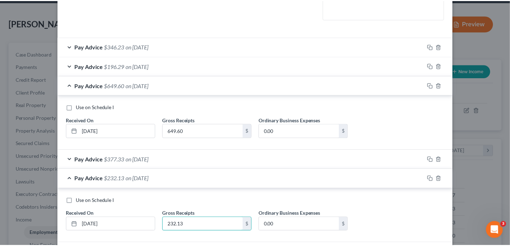
scroll to position [236, 0]
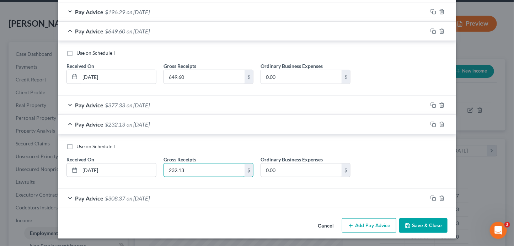
type input "232.13"
click at [401, 226] on button "Save & Close" at bounding box center [423, 225] width 48 height 15
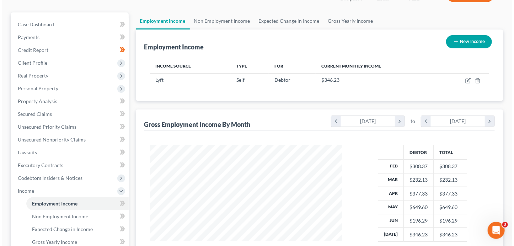
scroll to position [55, 0]
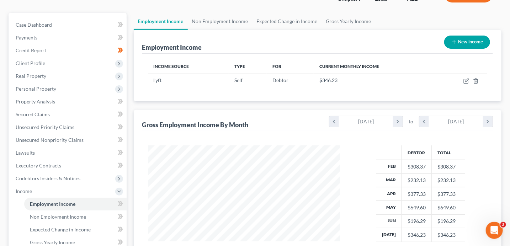
click at [470, 37] on button "New Income" at bounding box center [467, 42] width 46 height 13
select select "0"
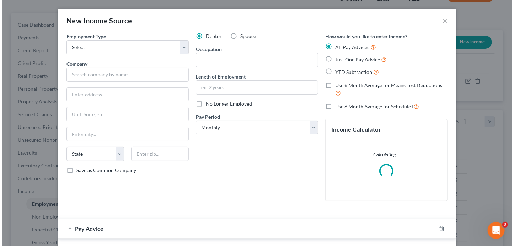
scroll to position [127, 208]
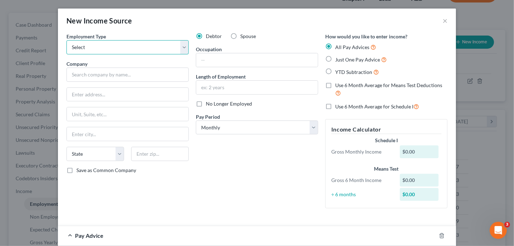
click at [142, 46] on select "Select Full or [DEMOGRAPHIC_DATA] Employment Self Employment" at bounding box center [127, 47] width 122 height 14
select select "1"
click at [124, 79] on input "text" at bounding box center [127, 75] width 122 height 14
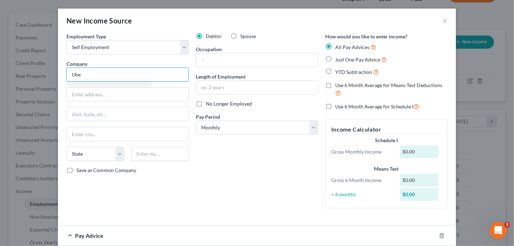
type input "Uber"
type input "[STREET_ADDRESS]"
type input "[GEOGRAPHIC_DATA]"
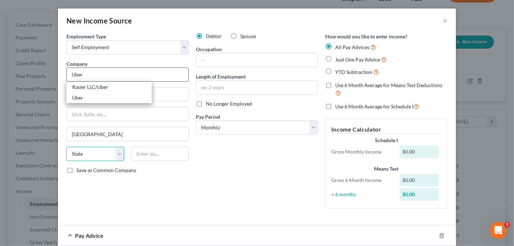
select select "4"
type input "94103"
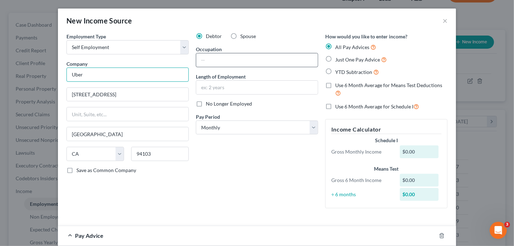
type input "Uber"
click at [225, 64] on input "text" at bounding box center [257, 60] width 122 height 14
type input "Driver"
click at [223, 213] on div "Debtor Spouse Occupation Driver Length of Employment No Longer Employed Pay Per…" at bounding box center [256, 123] width 129 height 181
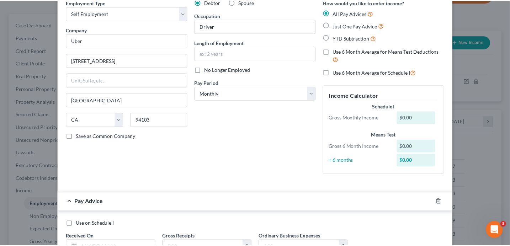
scroll to position [92, 0]
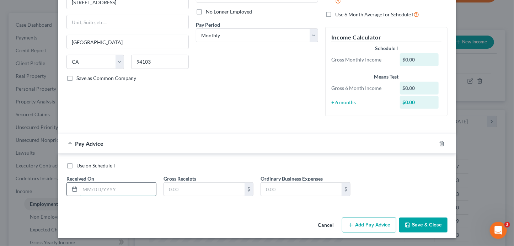
click at [133, 191] on input "text" at bounding box center [118, 190] width 76 height 14
type input "[DATE]"
type input "1,032.23"
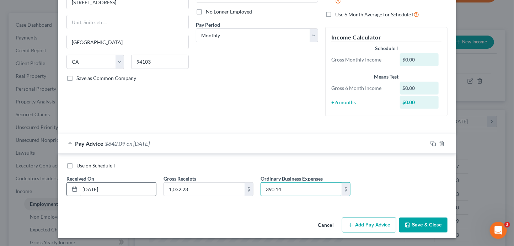
type input "390.14"
click at [416, 225] on button "Save & Close" at bounding box center [423, 225] width 48 height 15
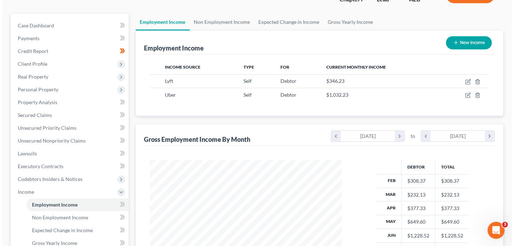
scroll to position [54, 0]
click at [461, 40] on button "New Income" at bounding box center [467, 43] width 46 height 13
select select "0"
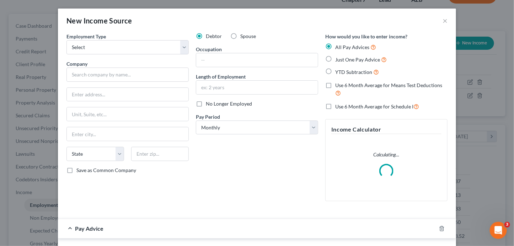
scroll to position [127, 208]
click at [130, 45] on select "Select Full or [DEMOGRAPHIC_DATA] Employment Self Employment" at bounding box center [127, 47] width 122 height 14
select select "0"
click at [238, 34] on div "Spouse" at bounding box center [243, 36] width 26 height 7
click at [240, 36] on label "Spouse" at bounding box center [248, 36] width 16 height 7
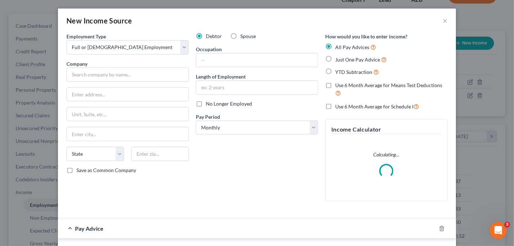
click at [243, 36] on input "Spouse" at bounding box center [245, 35] width 5 height 5
radio input "true"
click at [135, 71] on input "text" at bounding box center [127, 75] width 122 height 14
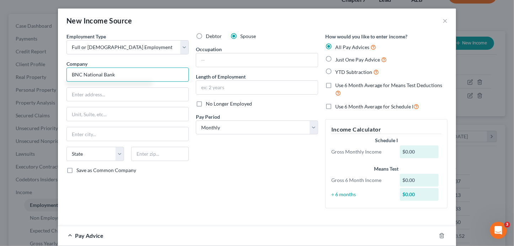
type input "BNC National Bank"
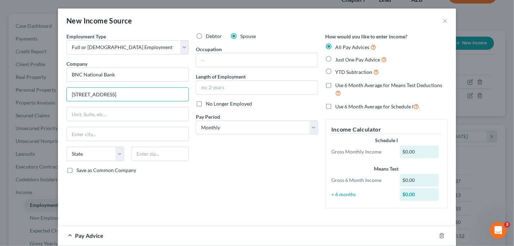
type input "[STREET_ADDRESS]"
type input "58501"
click at [227, 60] on input "text" at bounding box center [257, 60] width 122 height 14
type input "Bismarck"
select select "29"
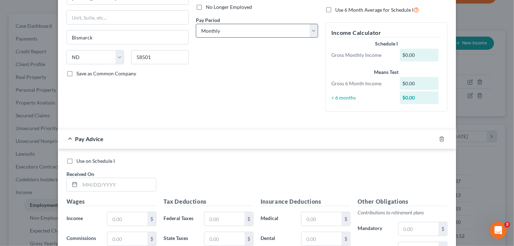
scroll to position [86, 0]
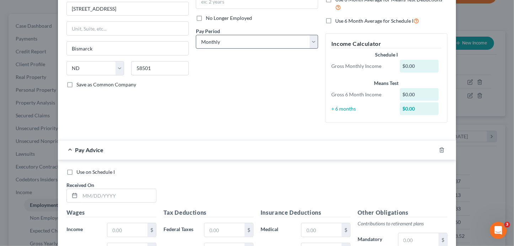
type input "VP Business Banking"
click at [227, 45] on select "Select Monthly Twice Monthly Every Other Week Weekly" at bounding box center [257, 42] width 122 height 14
select select "1"
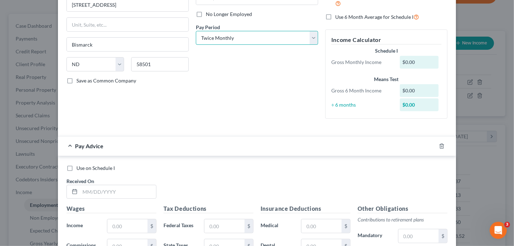
scroll to position [95, 0]
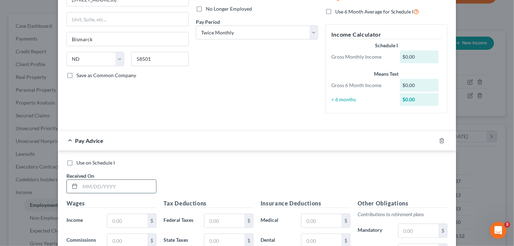
click at [107, 185] on input "text" at bounding box center [118, 187] width 76 height 14
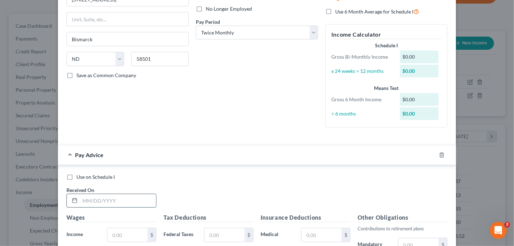
click at [122, 201] on input "text" at bounding box center [118, 201] width 76 height 14
type input "[DATE]"
type input "5,213.71"
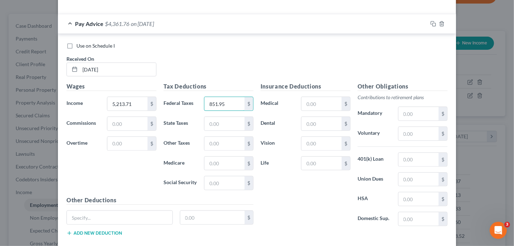
type input "851.95"
click at [415, 128] on input "text" at bounding box center [419, 134] width 40 height 14
type input "104.17"
click at [320, 124] on input "text" at bounding box center [322, 124] width 40 height 14
type input "52.50"
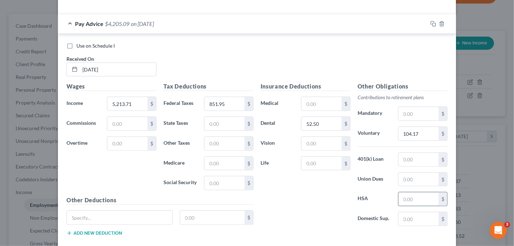
click at [414, 193] on input "text" at bounding box center [419, 199] width 40 height 14
type input "130"
click at [140, 219] on input "text" at bounding box center [120, 218] width 106 height 14
type input "LTD"
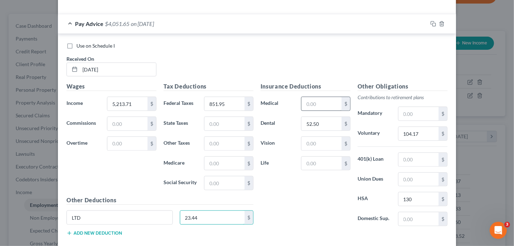
type input "23.44"
click at [310, 106] on input "text" at bounding box center [322, 104] width 40 height 14
type input "441.67"
click at [327, 161] on input "text" at bounding box center [322, 164] width 40 height 14
type input "8.28"
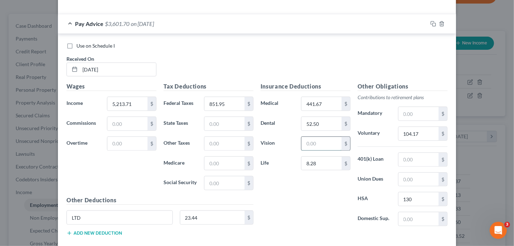
click at [336, 146] on input "text" at bounding box center [322, 144] width 40 height 14
type input "15.89"
drag, startPoint x: 357, startPoint y: 64, endPoint x: 433, endPoint y: 28, distance: 84.5
click at [358, 63] on div "Use on Schedule I Received On * [DATE]" at bounding box center [257, 62] width 388 height 40
click at [432, 25] on icon "button" at bounding box center [434, 24] width 6 height 6
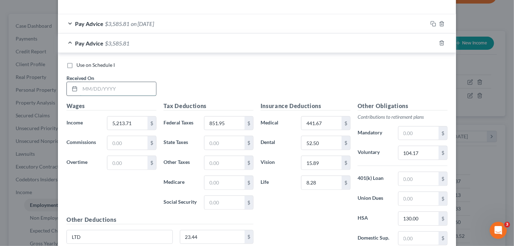
click at [135, 87] on input "text" at bounding box center [118, 89] width 76 height 14
type input "[DATE]"
type input "851.93"
click at [431, 44] on icon "button" at bounding box center [434, 43] width 6 height 6
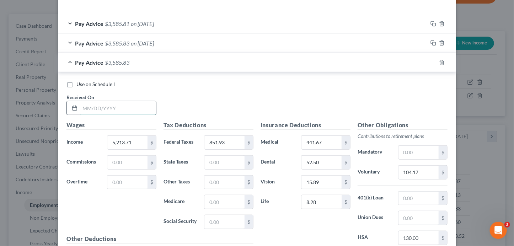
click at [139, 108] on input "text" at bounding box center [118, 108] width 76 height 14
type input "[DATE]"
type input "5,213.72"
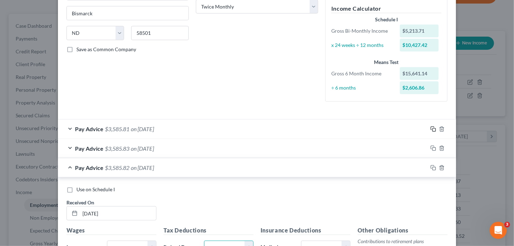
type input "851.95"
click at [433, 128] on rect "button" at bounding box center [434, 129] width 3 height 3
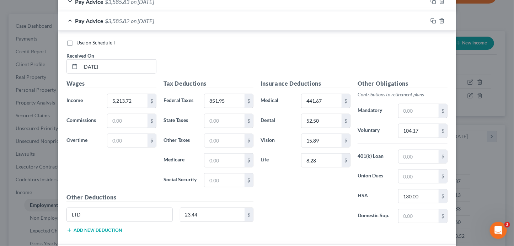
scroll to position [345, 0]
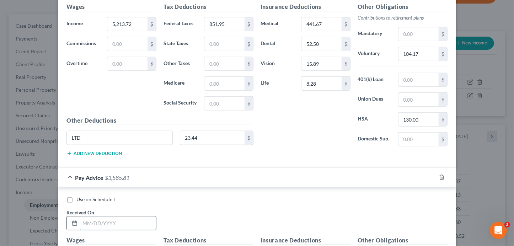
drag, startPoint x: 118, startPoint y: 224, endPoint x: 117, endPoint y: 220, distance: 4.5
click at [118, 224] on input "text" at bounding box center [118, 224] width 76 height 14
type input "[DATE]"
click at [433, 177] on rect "button" at bounding box center [434, 178] width 3 height 3
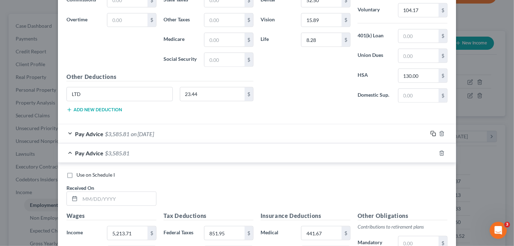
scroll to position [514, 0]
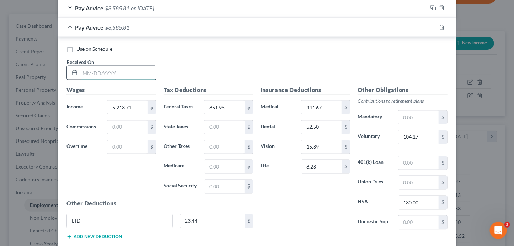
click at [99, 68] on input "text" at bounding box center [118, 73] width 76 height 14
type input "[DATE]"
type input "881.11"
drag, startPoint x: 433, startPoint y: 24, endPoint x: 367, endPoint y: 44, distance: 69.0
click at [433, 25] on icon "button" at bounding box center [434, 28] width 6 height 6
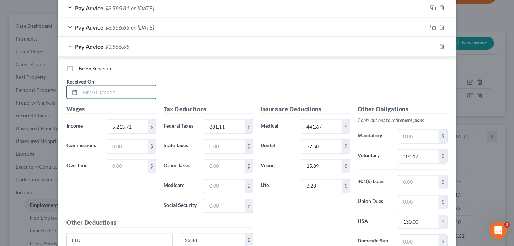
click at [108, 89] on input "text" at bounding box center [118, 93] width 76 height 14
type input "[DATE]"
click at [431, 45] on icon "button" at bounding box center [434, 47] width 6 height 6
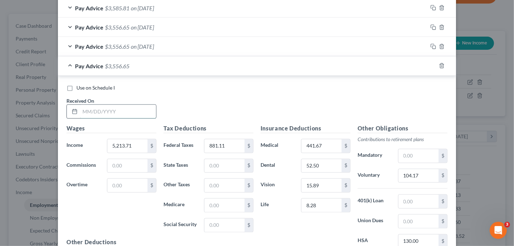
click at [133, 108] on input "text" at bounding box center [118, 112] width 76 height 14
type input "[DATE]"
type input "5,213.72"
type input "831.11"
click at [433, 66] on rect "button" at bounding box center [434, 66] width 3 height 3
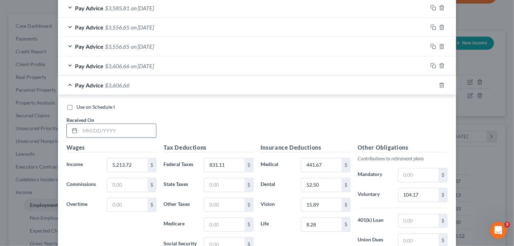
click at [122, 133] on input "text" at bounding box center [118, 131] width 76 height 14
type input "[DATE]"
type input "5,213.71"
type input "831.11"
click at [431, 83] on icon "button" at bounding box center [434, 86] width 6 height 6
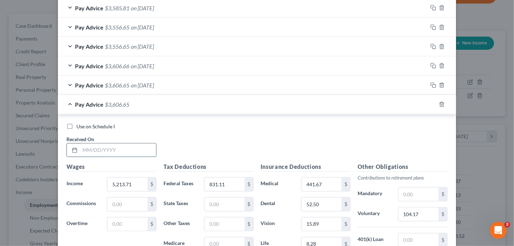
drag, startPoint x: 121, startPoint y: 150, endPoint x: 121, endPoint y: 145, distance: 5.7
click at [121, 149] on input "text" at bounding box center [118, 151] width 76 height 14
type input "[DATE]"
type input "5,213.71"
type input "847.27"
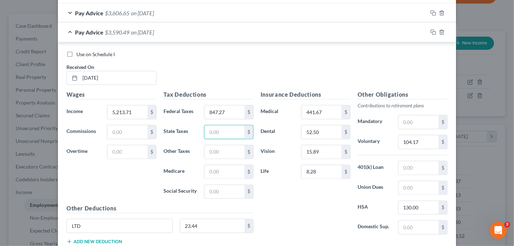
scroll to position [587, 0]
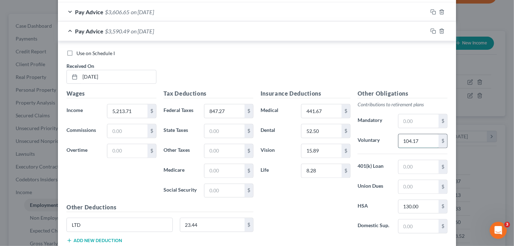
click at [418, 138] on input "104.17" at bounding box center [419, 141] width 40 height 14
type input "52.08"
click at [432, 28] on icon "button" at bounding box center [434, 31] width 6 height 6
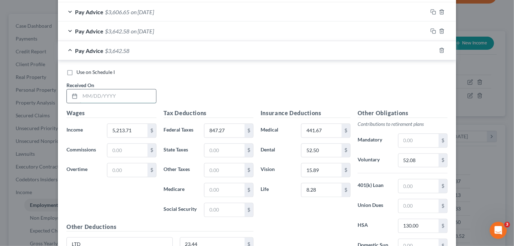
click at [132, 96] on input "text" at bounding box center [118, 97] width 76 height 14
type input "[DATE]"
type input "847.26"
click at [433, 29] on icon "button" at bounding box center [434, 31] width 6 height 6
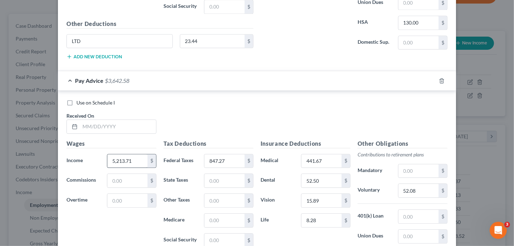
scroll to position [820, 0]
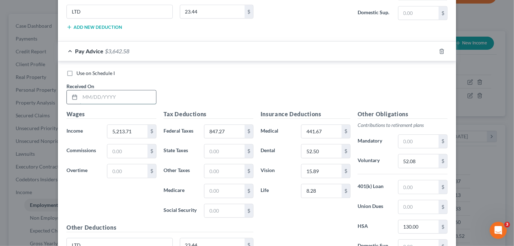
click at [110, 92] on input "text" at bounding box center [118, 97] width 76 height 14
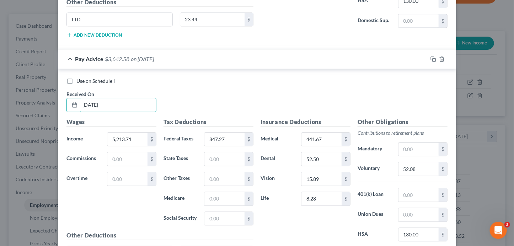
scroll to position [771, 0]
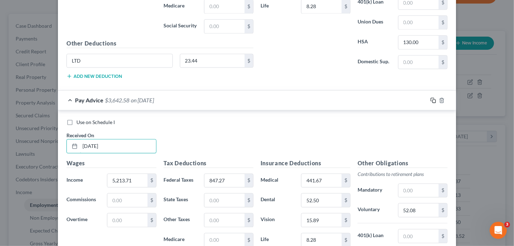
type input "[DATE]"
click at [431, 98] on icon "button" at bounding box center [432, 99] width 3 height 3
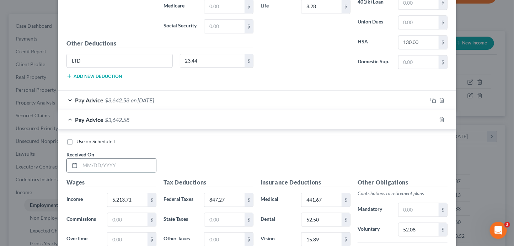
click at [131, 167] on input "text" at bounding box center [118, 166] width 76 height 14
type input "[DATE]"
type input "5,213.72"
type input "847.26"
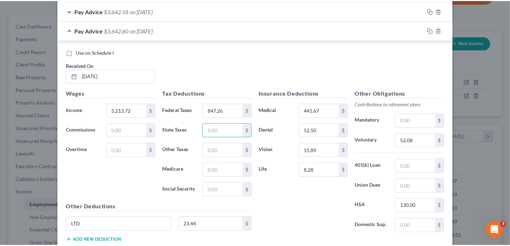
scroll to position [903, 0]
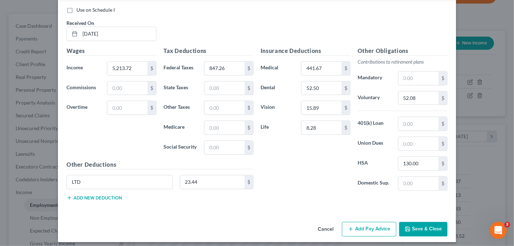
click at [417, 225] on button "Save & Close" at bounding box center [423, 229] width 48 height 15
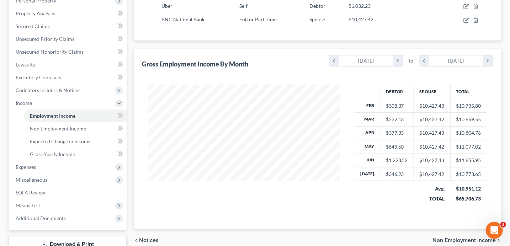
scroll to position [195, 0]
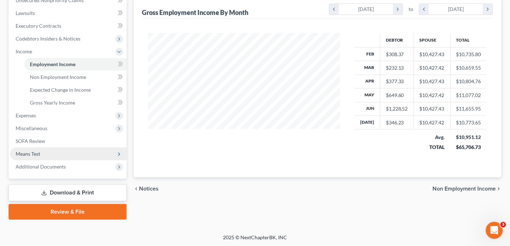
click at [23, 155] on span "Means Test" at bounding box center [28, 154] width 25 height 6
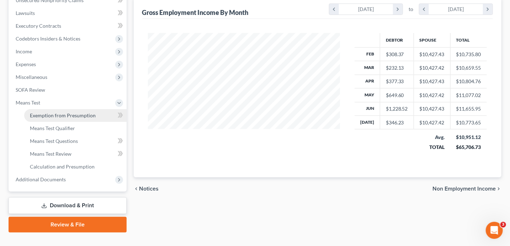
click at [98, 114] on link "Exemption from Presumption" at bounding box center [75, 115] width 102 height 13
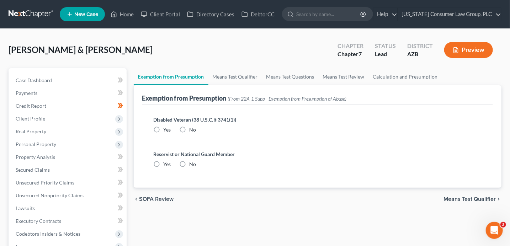
click at [190, 131] on label "No" at bounding box center [193, 129] width 7 height 7
click at [192, 131] on input "No" at bounding box center [194, 128] width 5 height 5
radio input "true"
click at [190, 168] on label "No" at bounding box center [193, 164] width 7 height 7
click at [192, 165] on input "No" at bounding box center [194, 163] width 5 height 5
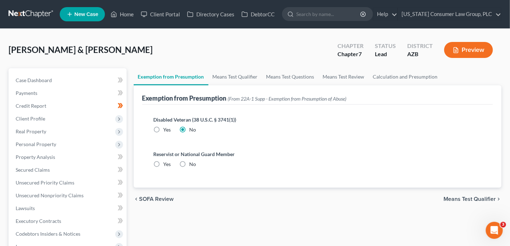
radio input "true"
click at [237, 74] on link "Means Test Qualifier" at bounding box center [235, 76] width 54 height 17
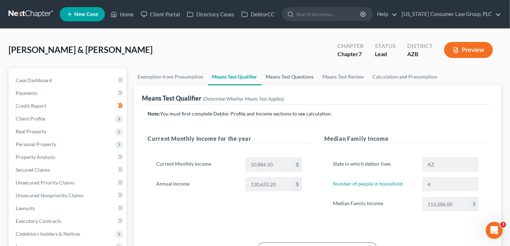
click at [292, 73] on link "Means Test Questions" at bounding box center [290, 76] width 57 height 17
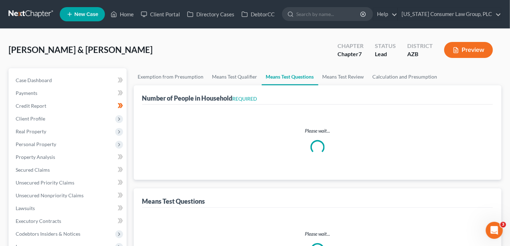
select select "0"
select select "60"
select select "1"
select select "60"
select select "1"
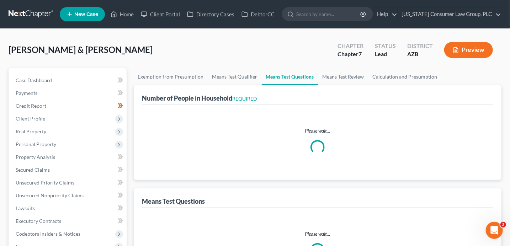
select select "60"
select select "3"
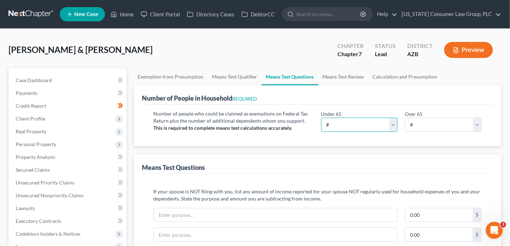
click at [360, 123] on select "# 0 1 2 3 4 5 6 7 8 9 10" at bounding box center [359, 125] width 77 height 14
select select "4"
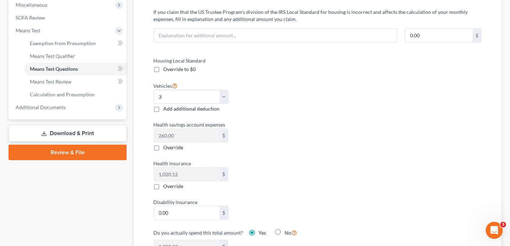
scroll to position [268, 0]
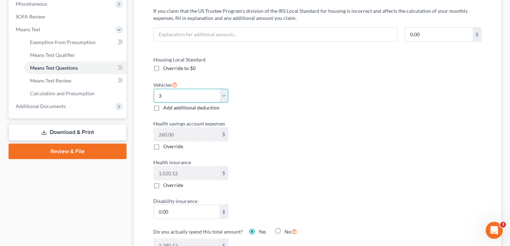
click at [188, 94] on select "Select 0 1 2 3 4 5" at bounding box center [191, 96] width 75 height 14
select select "2"
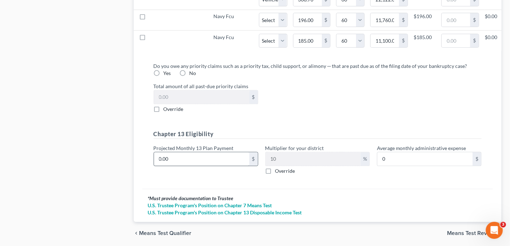
scroll to position [758, 0]
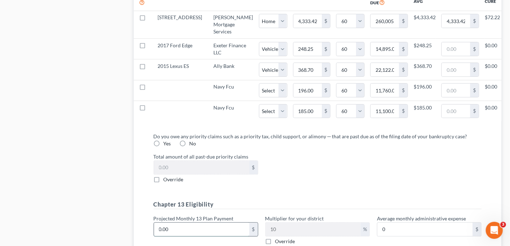
click at [212, 234] on input "0.00" at bounding box center [201, 230] width 95 height 14
type input "5"
type input "0.50"
type input "53"
type input "5.30"
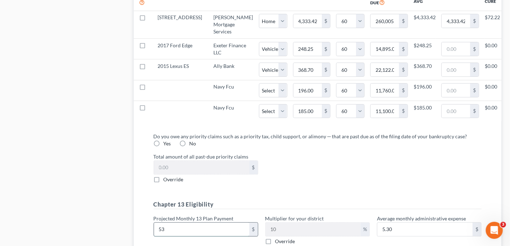
type input "533"
type input "53.30"
type input "5331"
type input "533.10"
type input "5,331.3"
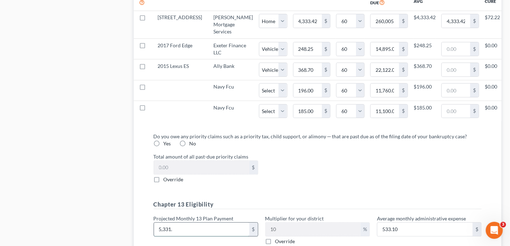
type input "533.13"
type input "5,331.37"
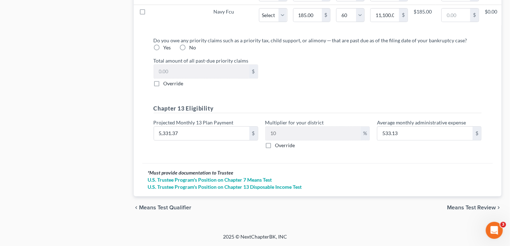
click at [474, 209] on span "Means Test Review" at bounding box center [471, 208] width 49 height 6
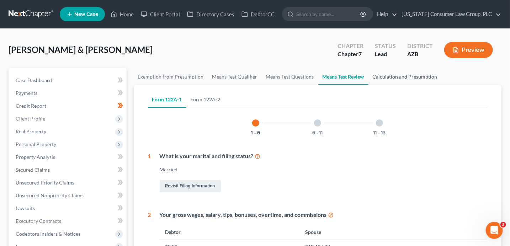
click at [408, 75] on link "Calculation and Presumption" at bounding box center [404, 76] width 73 height 17
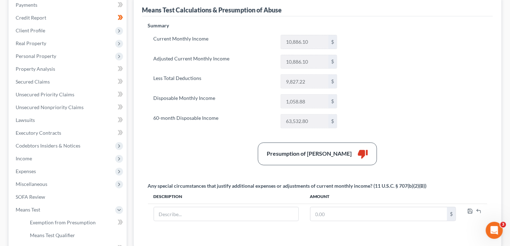
scroll to position [37, 0]
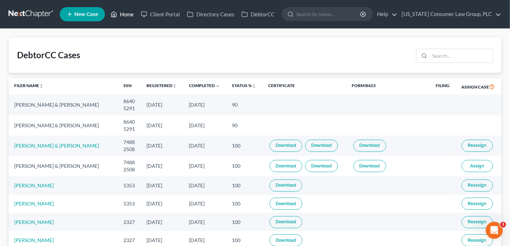
click at [125, 19] on link "Home" at bounding box center [122, 14] width 30 height 13
click at [124, 16] on link "Home" at bounding box center [122, 14] width 30 height 13
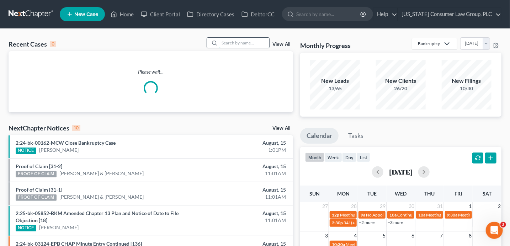
drag, startPoint x: 250, startPoint y: 43, endPoint x: 249, endPoint y: 34, distance: 8.6
click at [249, 38] on input "search" at bounding box center [244, 43] width 50 height 10
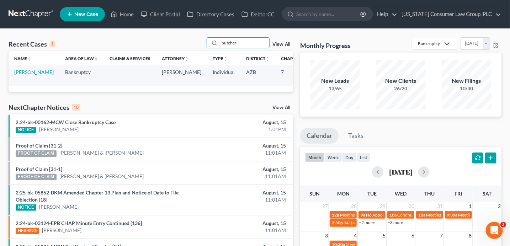
type input "butcher"
click at [20, 75] on link "Butcher, Amy" at bounding box center [33, 72] width 39 height 6
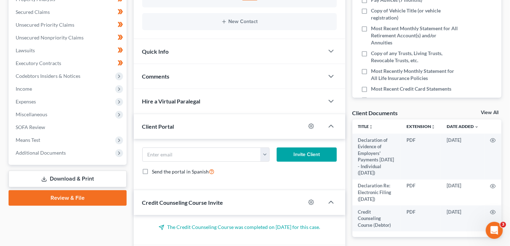
click at [69, 178] on link "Download & Print" at bounding box center [68, 179] width 118 height 17
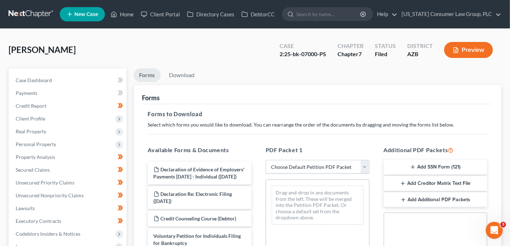
click at [313, 161] on select "Choose Default Petition PDF Packet Complete Bankruptcy Petition (all forms and …" at bounding box center [318, 167] width 104 height 14
select select "6"
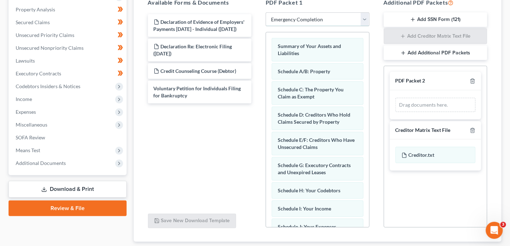
scroll to position [176, 0]
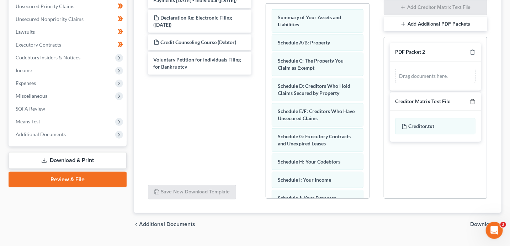
click at [475, 100] on icon "button" at bounding box center [473, 102] width 6 height 6
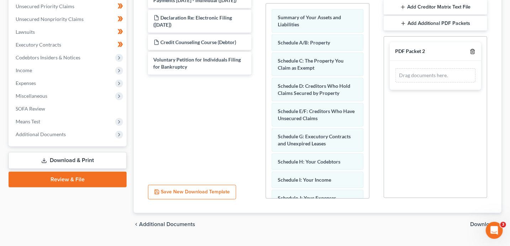
click at [473, 54] on icon "button" at bounding box center [472, 51] width 3 height 5
click at [479, 225] on span "Download" at bounding box center [483, 225] width 26 height 6
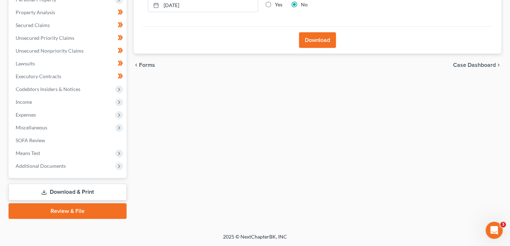
scroll to position [144, 0]
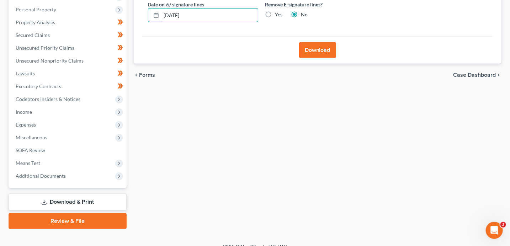
drag, startPoint x: 211, startPoint y: 6, endPoint x: 152, endPoint y: 4, distance: 59.4
click at [152, 4] on div "Date on /s/ signature lines 08/15/2025" at bounding box center [202, 12] width 117 height 22
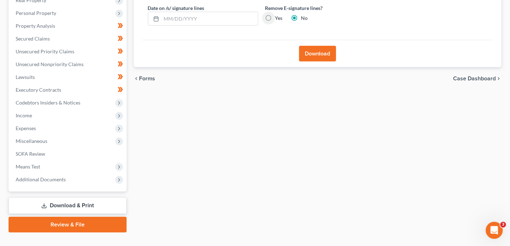
click at [278, 15] on input "Yes" at bounding box center [280, 17] width 5 height 5
radio input "true"
radio input "false"
click at [322, 52] on button "Download" at bounding box center [317, 54] width 37 height 16
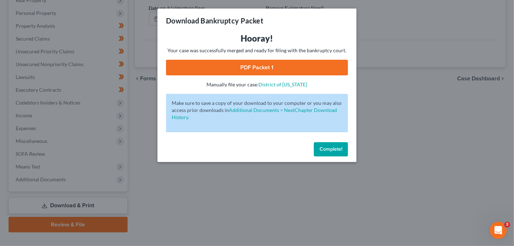
click at [277, 69] on link "PDF Packet 1" at bounding box center [257, 68] width 182 height 16
click at [0, 0] on div "Download Bankruptcy Packet Hooray! Your case was successfully merged and ready …" at bounding box center [257, 123] width 514 height 246
click at [253, 102] on div "Hooray! Your case was successfully merged and ready for filing with the bankrup…" at bounding box center [257, 86] width 199 height 107
drag, startPoint x: 339, startPoint y: 149, endPoint x: 318, endPoint y: 138, distance: 24.0
click at [339, 149] on span "Complete!" at bounding box center [331, 149] width 23 height 6
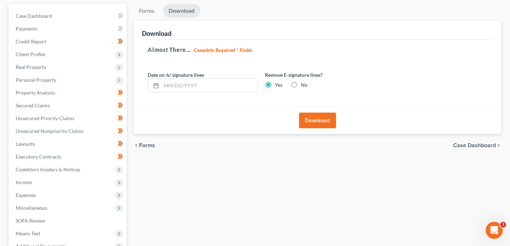
scroll to position [0, 0]
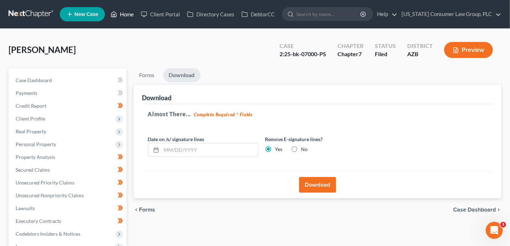
click at [128, 12] on link "Home" at bounding box center [122, 14] width 30 height 13
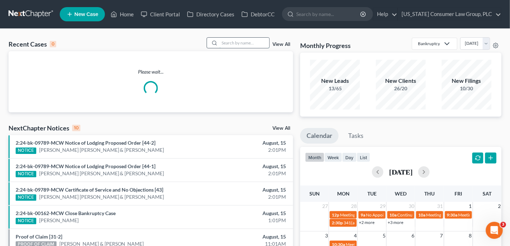
click at [239, 47] on input "search" at bounding box center [244, 43] width 50 height 10
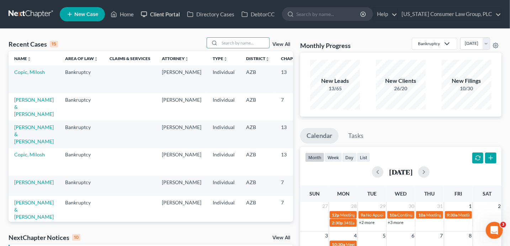
click at [158, 16] on link "Client Portal" at bounding box center [160, 14] width 46 height 13
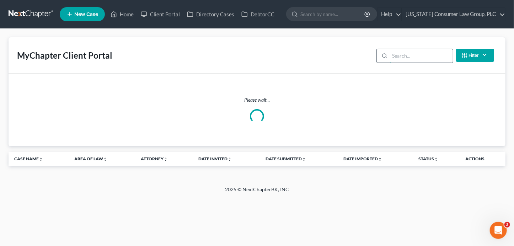
drag, startPoint x: 421, startPoint y: 58, endPoint x: 418, endPoint y: 54, distance: 5.4
click at [419, 56] on input "search" at bounding box center [421, 56] width 63 height 14
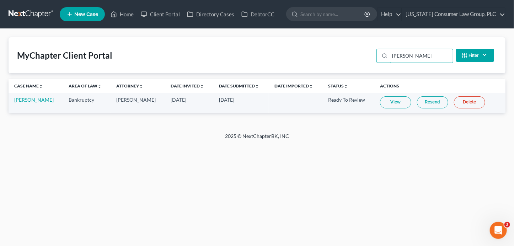
type input "eastman"
click at [385, 104] on link "View" at bounding box center [395, 102] width 31 height 12
click at [118, 15] on link "Home" at bounding box center [122, 14] width 30 height 13
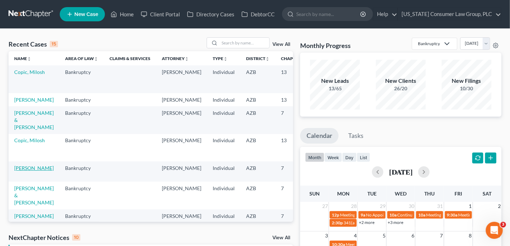
click at [26, 171] on link "Butcher, Amy" at bounding box center [33, 168] width 39 height 6
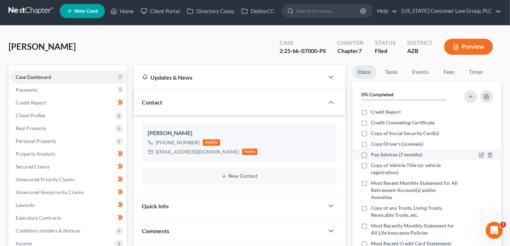
scroll to position [4, 0]
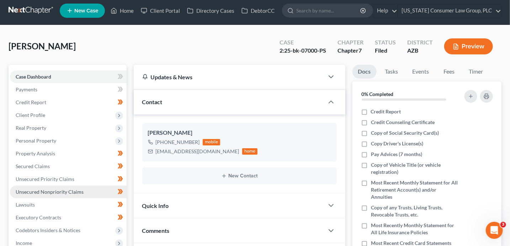
click at [73, 192] on span "Unsecured Nonpriority Claims" at bounding box center [50, 192] width 68 height 6
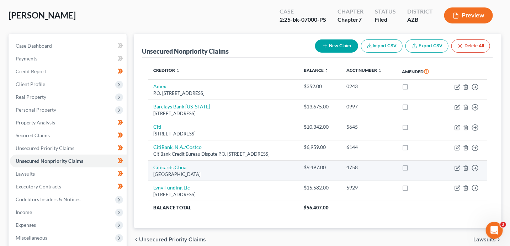
scroll to position [26, 0]
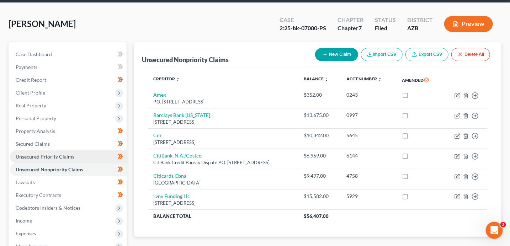
click at [62, 155] on span "Unsecured Priority Claims" at bounding box center [45, 157] width 59 height 6
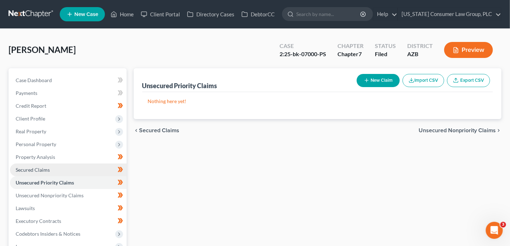
click at [53, 165] on link "Secured Claims" at bounding box center [68, 170] width 117 height 13
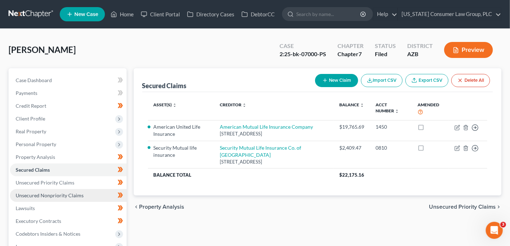
click at [73, 197] on span "Unsecured Nonpriority Claims" at bounding box center [50, 195] width 68 height 6
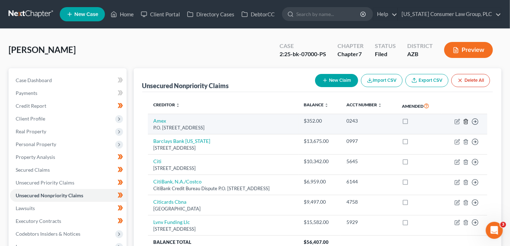
click at [466, 121] on line "button" at bounding box center [466, 121] width 0 height 1
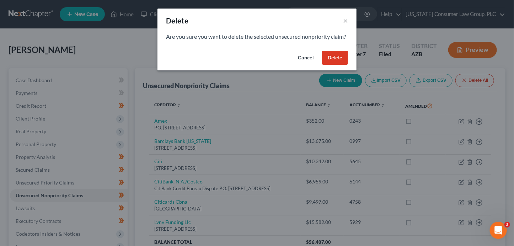
click at [338, 63] on button "Delete" at bounding box center [335, 58] width 26 height 14
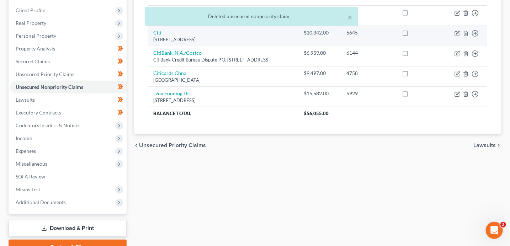
scroll to position [144, 0]
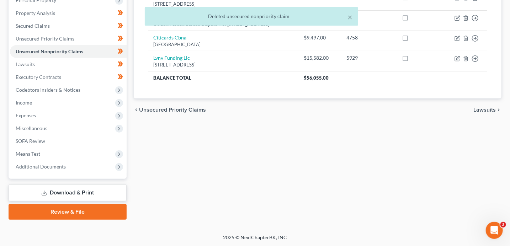
click at [65, 195] on link "Download & Print" at bounding box center [68, 193] width 118 height 17
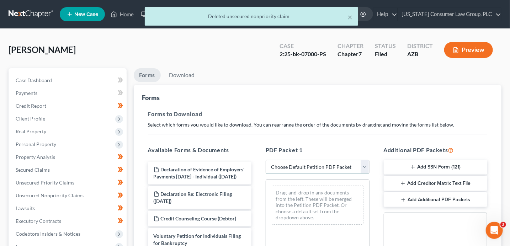
click at [325, 167] on select "Choose Default Petition PDF Packet Complete Bankruptcy Petition (all forms and …" at bounding box center [318, 167] width 104 height 14
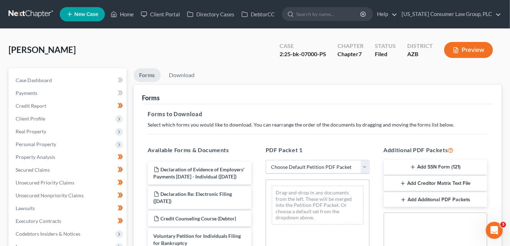
select select "6"
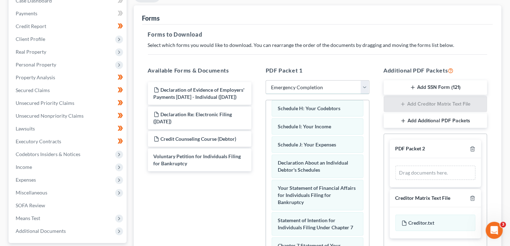
scroll to position [103, 0]
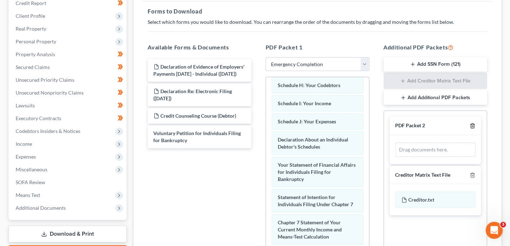
click at [473, 124] on polyline "button" at bounding box center [472, 124] width 4 height 0
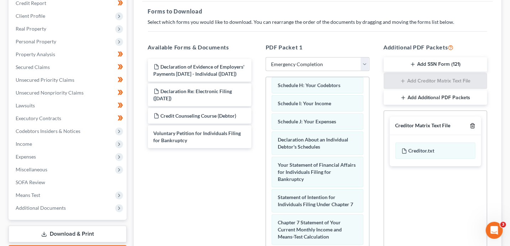
click at [473, 124] on polyline "button" at bounding box center [472, 124] width 4 height 0
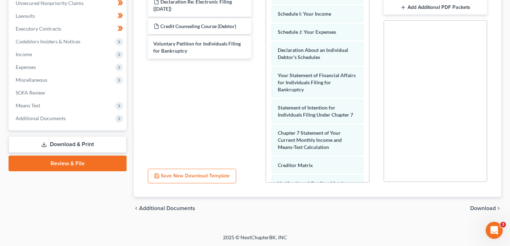
click at [479, 206] on span "Download" at bounding box center [483, 209] width 26 height 6
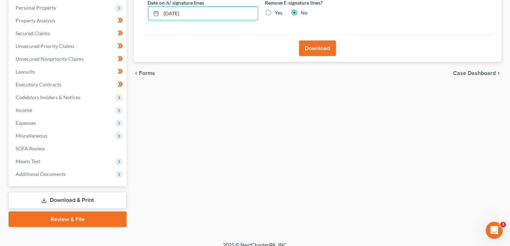
scroll to position [110, 0]
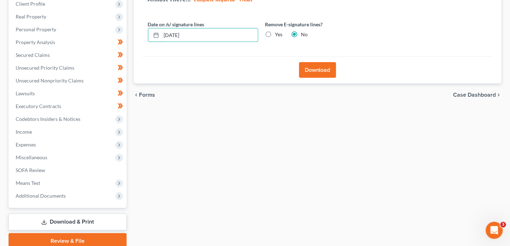
drag, startPoint x: 183, startPoint y: 6, endPoint x: 150, endPoint y: 1, distance: 33.7
click at [150, 1] on div "Almost There... Complete Required * Fields Date on /s/ signature lines 08/15/20…" at bounding box center [317, 22] width 351 height 67
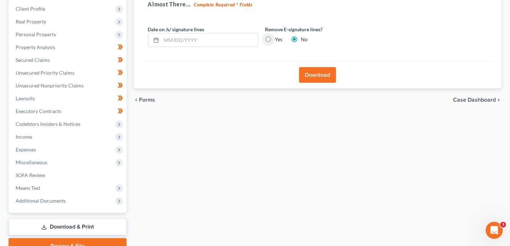
click at [278, 36] on input "Yes" at bounding box center [280, 38] width 5 height 5
radio input "true"
radio input "false"
click at [328, 78] on button "Download" at bounding box center [317, 75] width 37 height 16
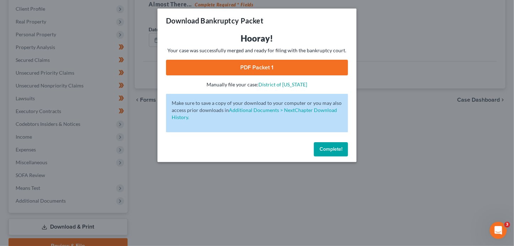
click at [309, 71] on link "PDF Packet 1" at bounding box center [257, 68] width 182 height 16
click at [325, 147] on span "Complete!" at bounding box center [331, 149] width 23 height 6
